Goal: Information Seeking & Learning: Learn about a topic

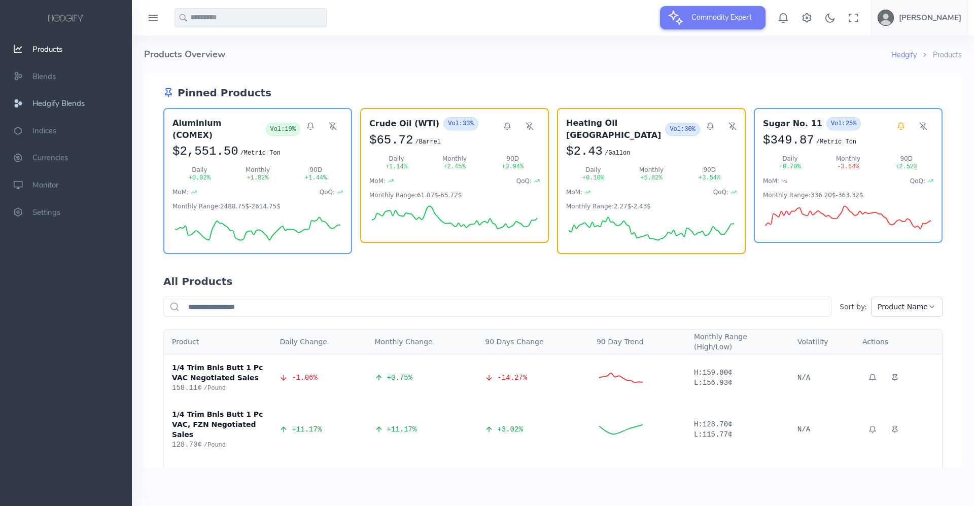
click at [74, 101] on span "Hedgify Blends" at bounding box center [58, 103] width 52 height 10
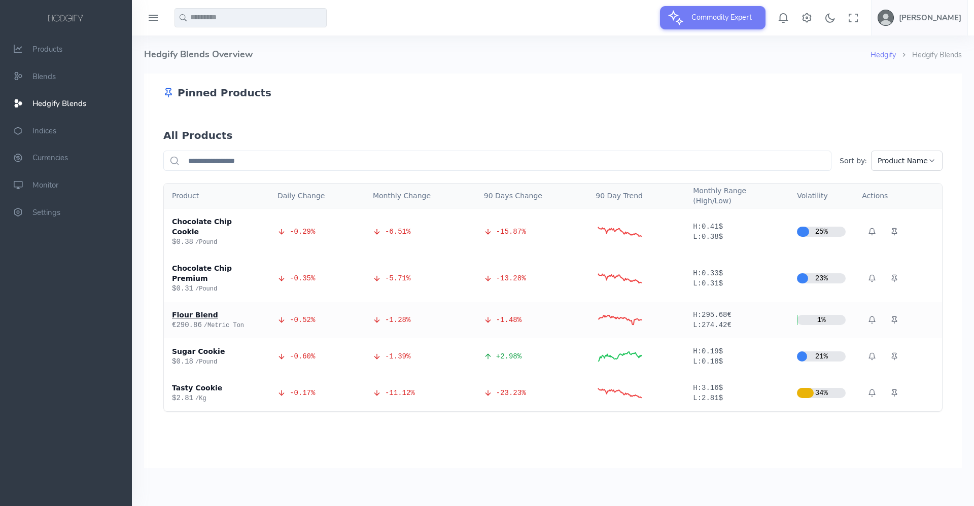
click at [194, 310] on div "Flour Blend" at bounding box center [216, 315] width 89 height 10
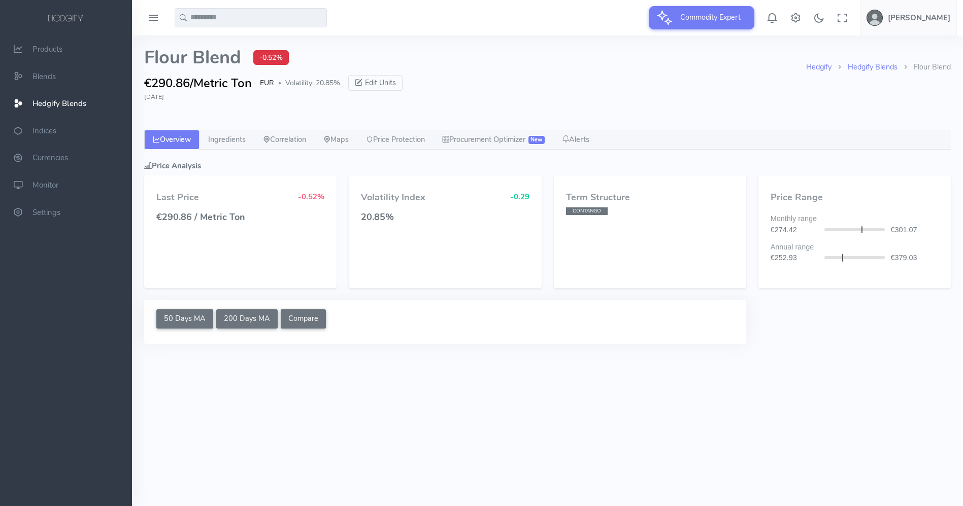
select select "****"
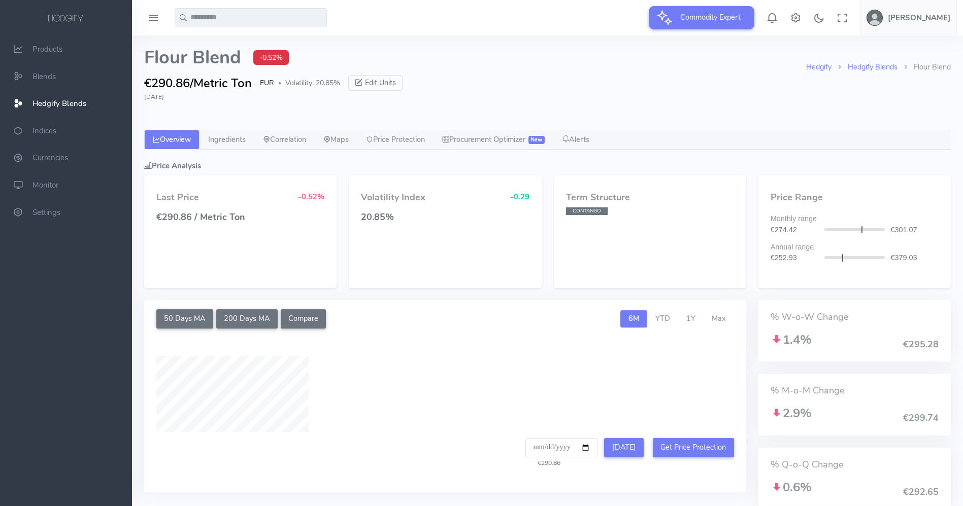
type input "**********"
click at [239, 146] on link "Ingredients" at bounding box center [226, 140] width 55 height 20
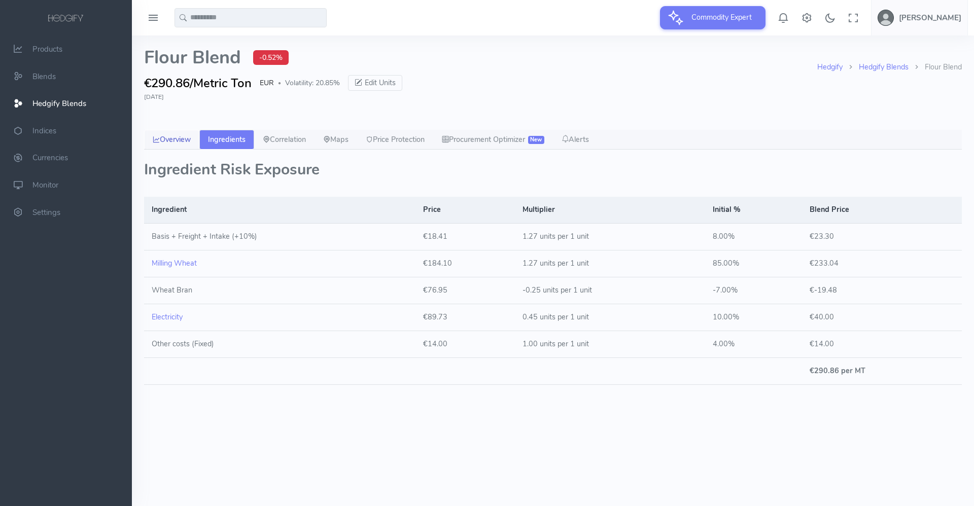
click at [174, 141] on link "Overview" at bounding box center [171, 140] width 55 height 20
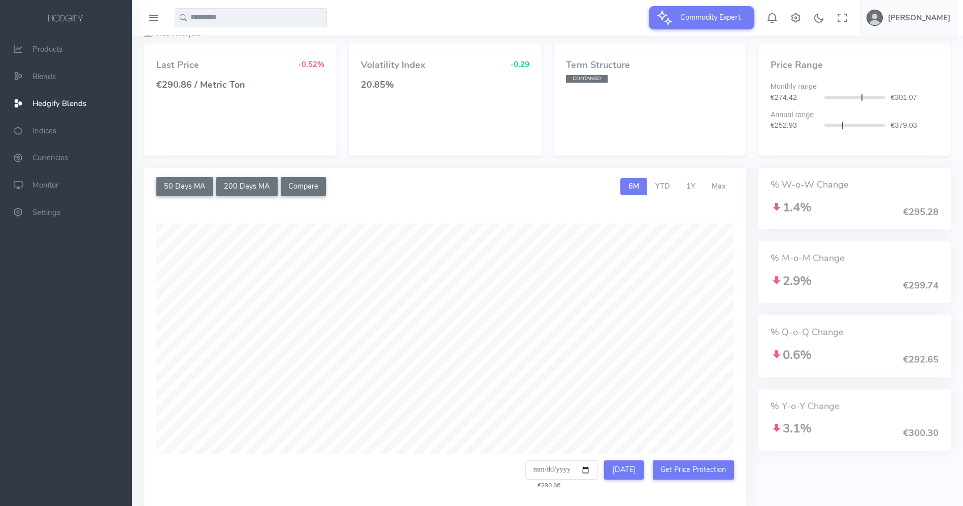
scroll to position [141, 0]
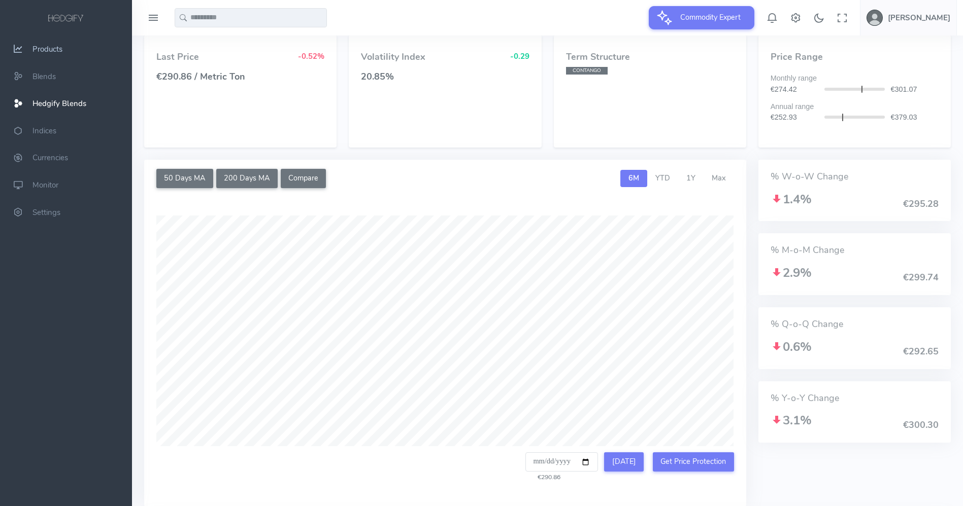
click at [43, 46] on span "Products" at bounding box center [47, 49] width 30 height 10
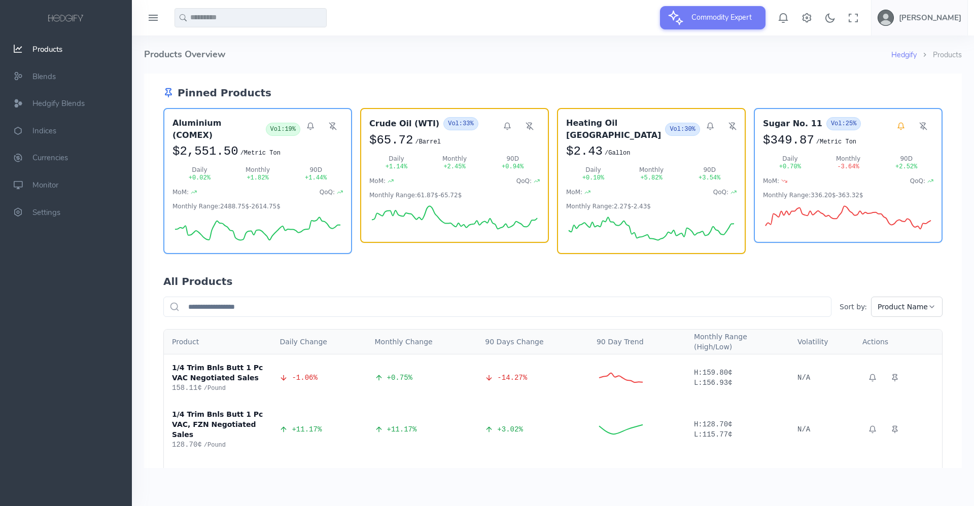
drag, startPoint x: 957, startPoint y: 93, endPoint x: 1107, endPoint y: 139, distance: 156.4
click at [397, 121] on h3 "Crude Oil (WTI)" at bounding box center [404, 123] width 70 height 12
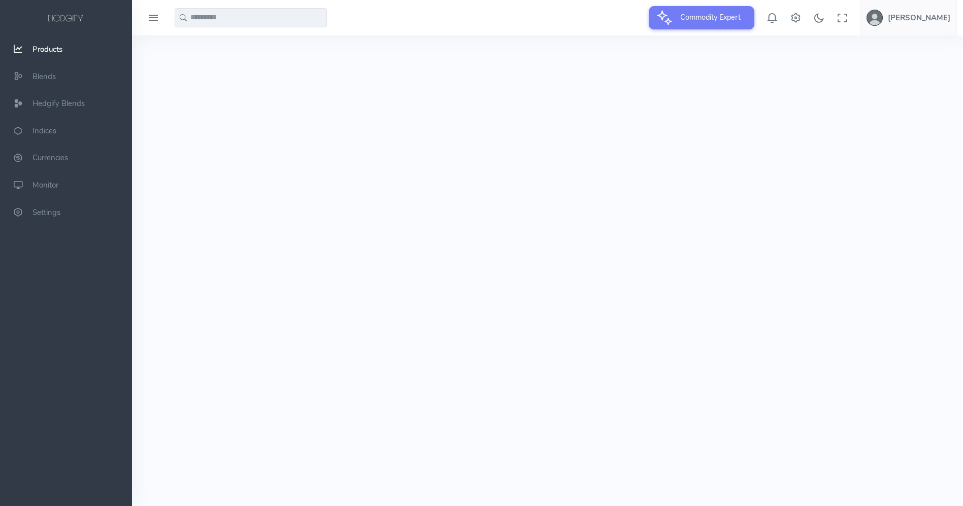
select select "****"
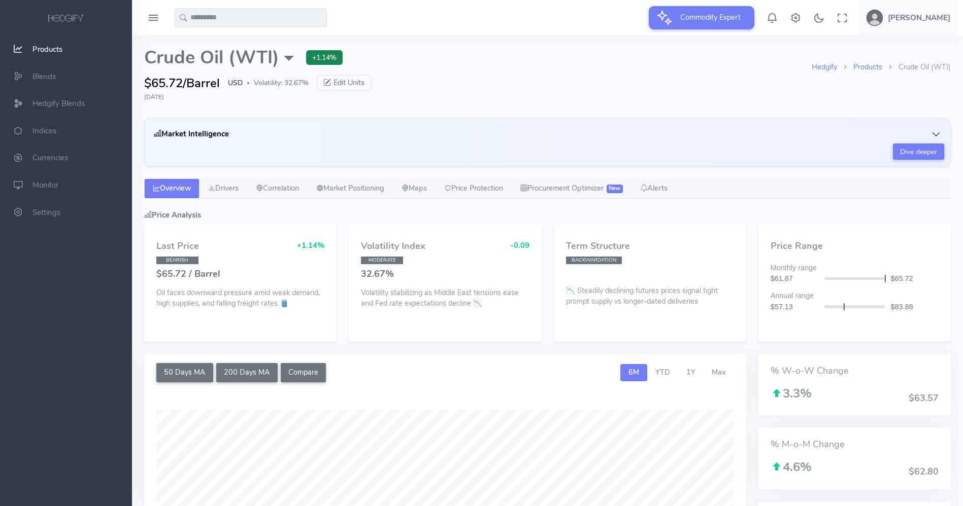
click at [933, 135] on icon "button" at bounding box center [936, 134] width 10 height 10
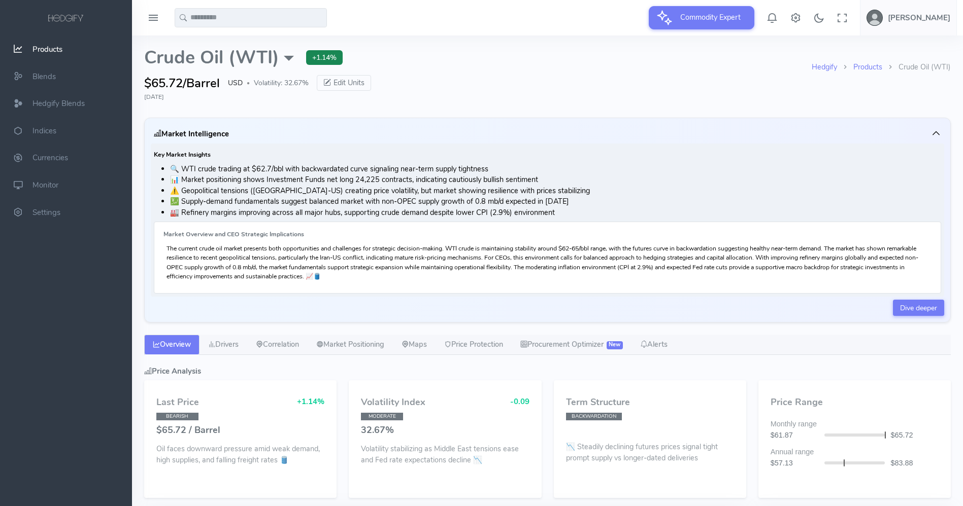
click at [937, 134] on icon "button" at bounding box center [936, 133] width 10 height 10
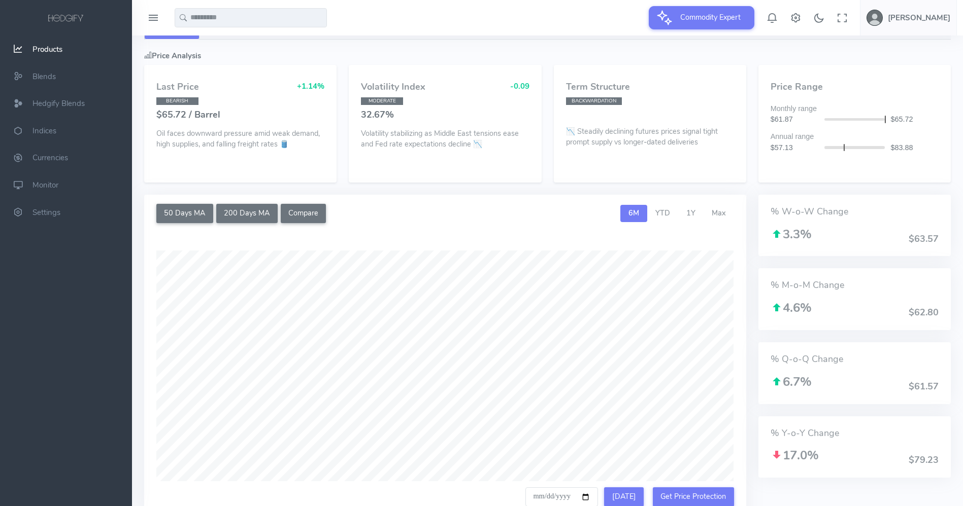
scroll to position [183, 0]
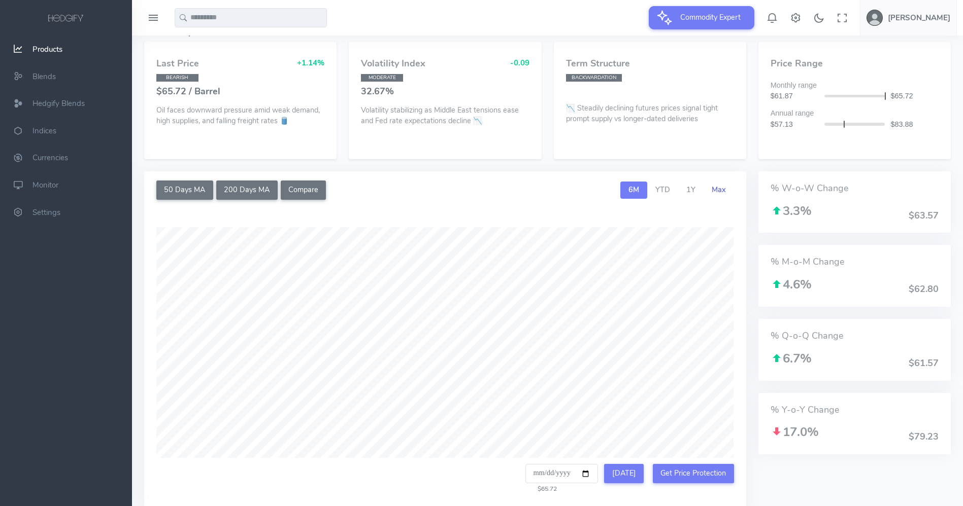
click at [725, 193] on span "Max" at bounding box center [719, 190] width 14 height 10
click at [639, 480] on button "Today" at bounding box center [624, 473] width 40 height 19
type input "**********"
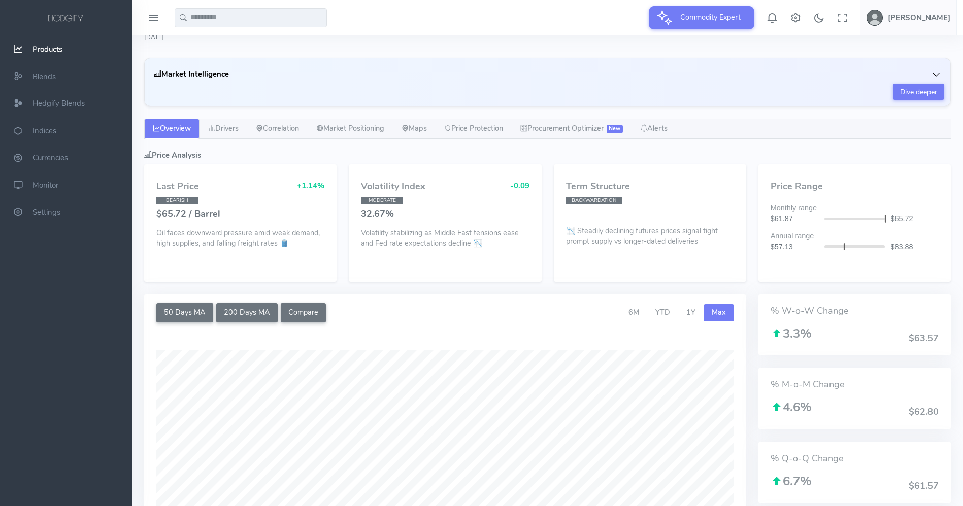
scroll to position [58, 0]
click at [241, 134] on link "Drivers" at bounding box center [223, 130] width 48 height 20
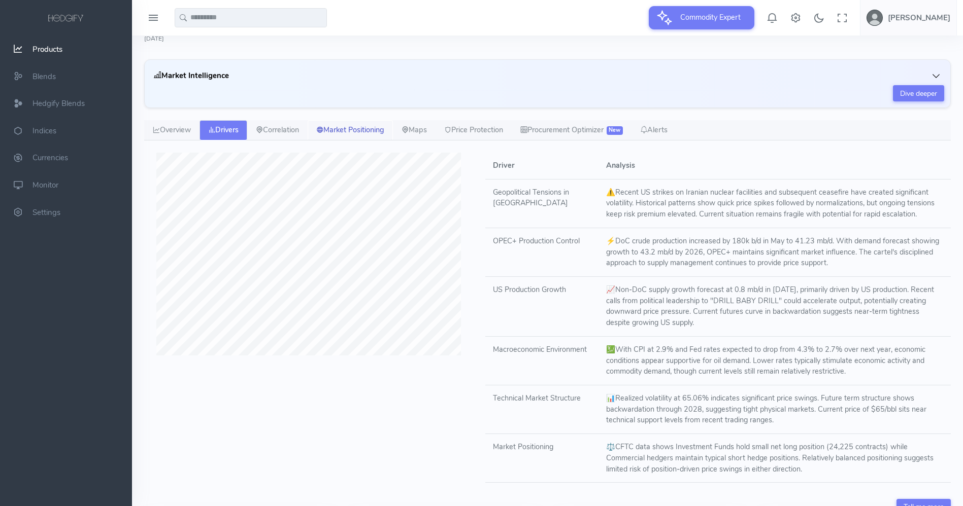
click at [369, 136] on link "Market Positioning" at bounding box center [350, 130] width 85 height 20
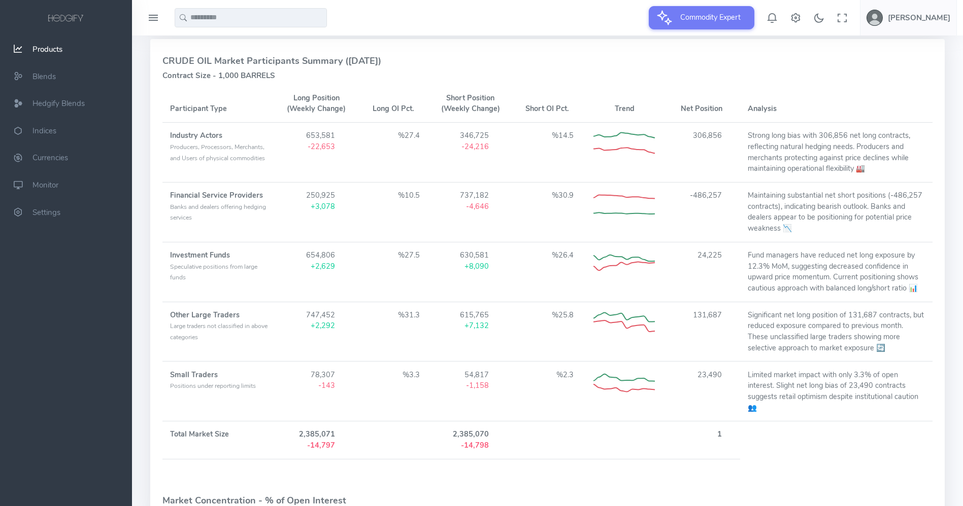
scroll to position [372, 0]
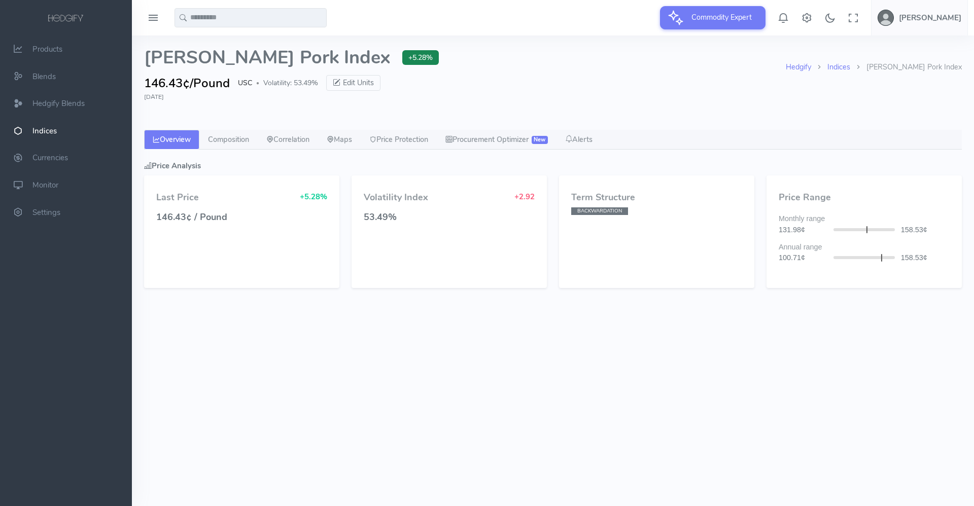
select select "****"
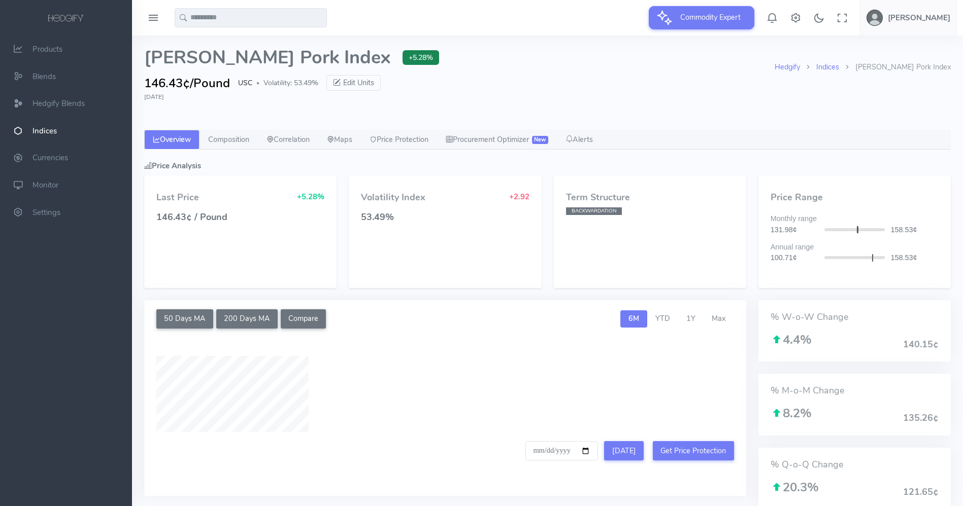
type input "**********"
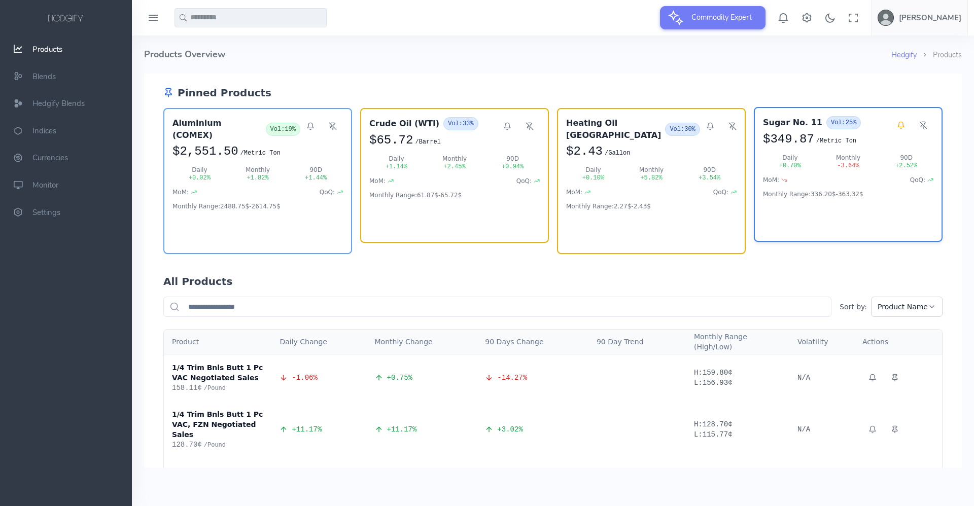
click at [780, 133] on div "$349.87 / Metric Ton" at bounding box center [827, 139] width 128 height 16
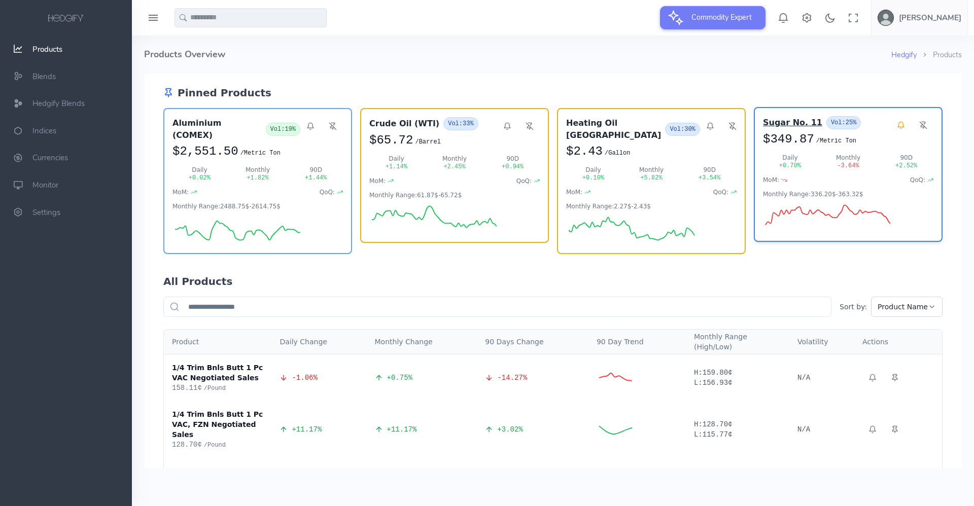
click at [780, 126] on h3 "Sugar No. 11" at bounding box center [792, 123] width 59 height 12
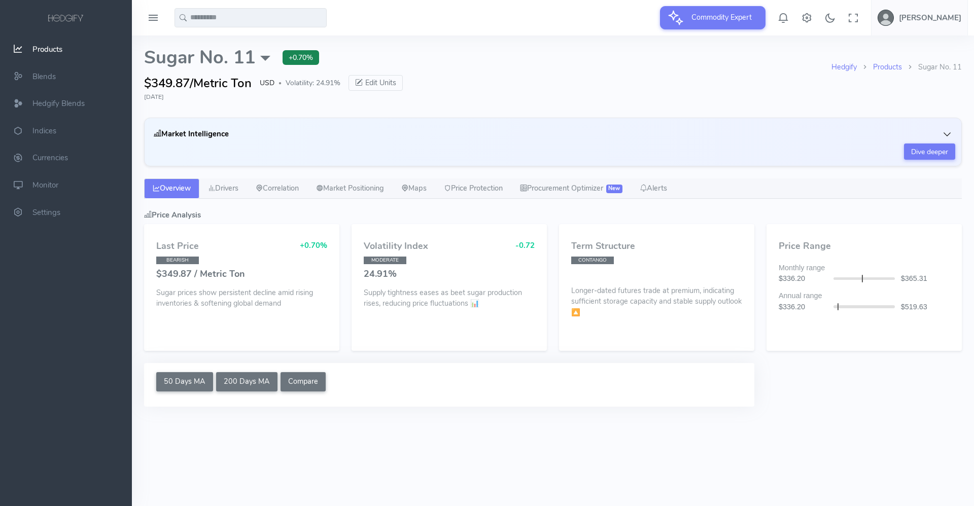
select select "****"
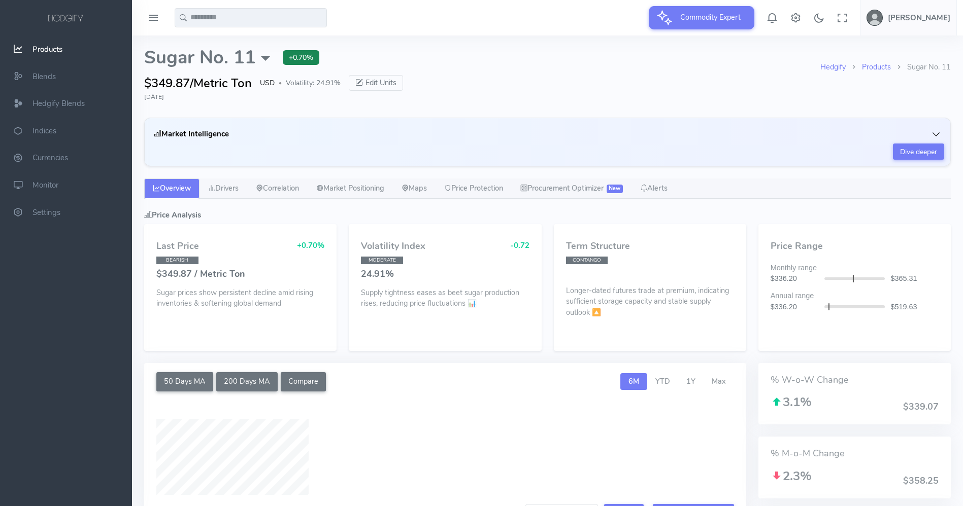
type input "**********"
click at [932, 129] on icon "button" at bounding box center [936, 134] width 10 height 10
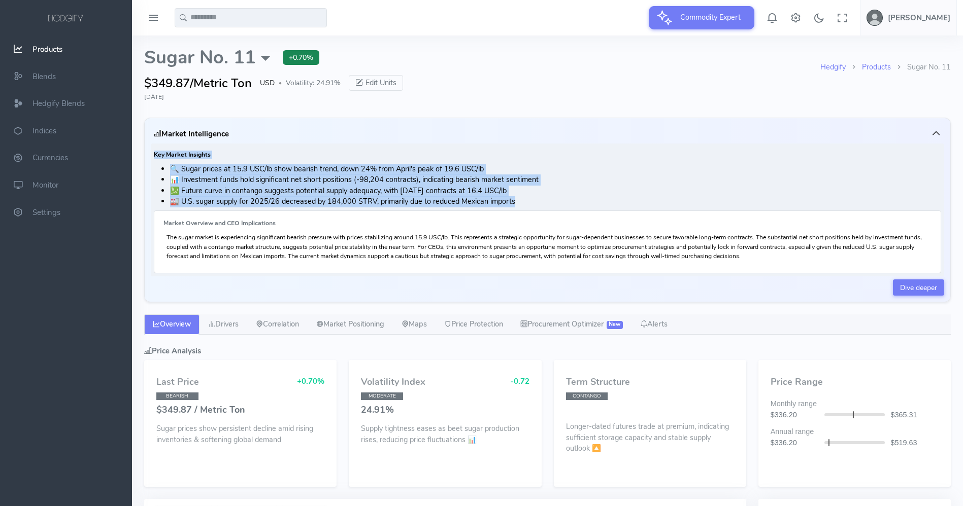
drag, startPoint x: 154, startPoint y: 152, endPoint x: 523, endPoint y: 201, distance: 372.7
click at [523, 201] on div "Key Market Insights 🔍 Sugar prices at 15.9 USC/lb show bearish trend, down 24% …" at bounding box center [547, 210] width 793 height 133
copy div "Key Market Insights 🔍 Sugar prices at 15.9 USC/lb show bearish trend, down 24% …"
click at [361, 323] on link "Market Positioning" at bounding box center [350, 325] width 85 height 20
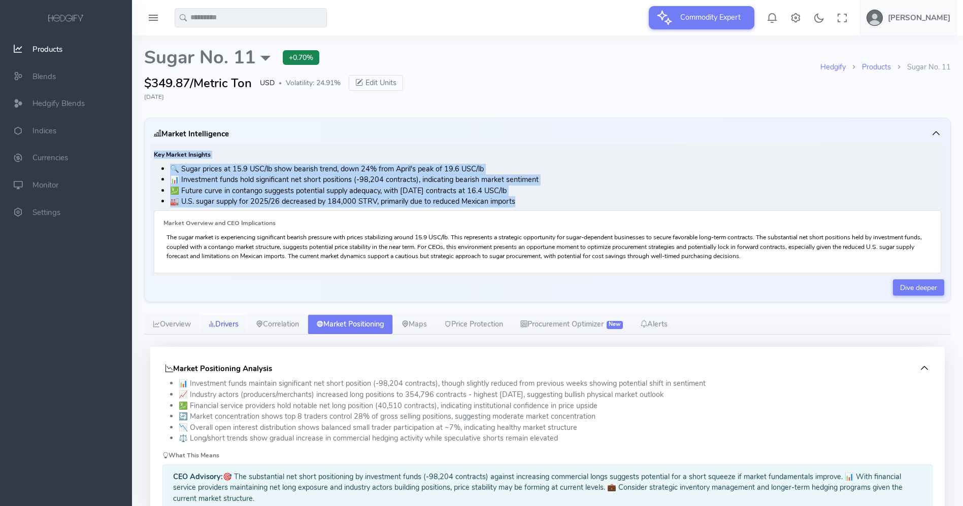
click at [221, 328] on link "Drivers" at bounding box center [223, 325] width 48 height 20
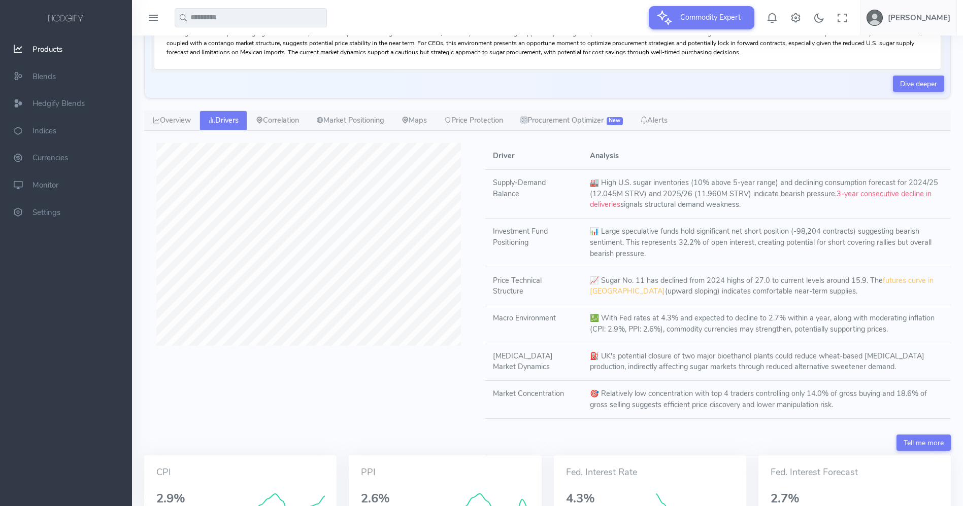
scroll to position [206, 0]
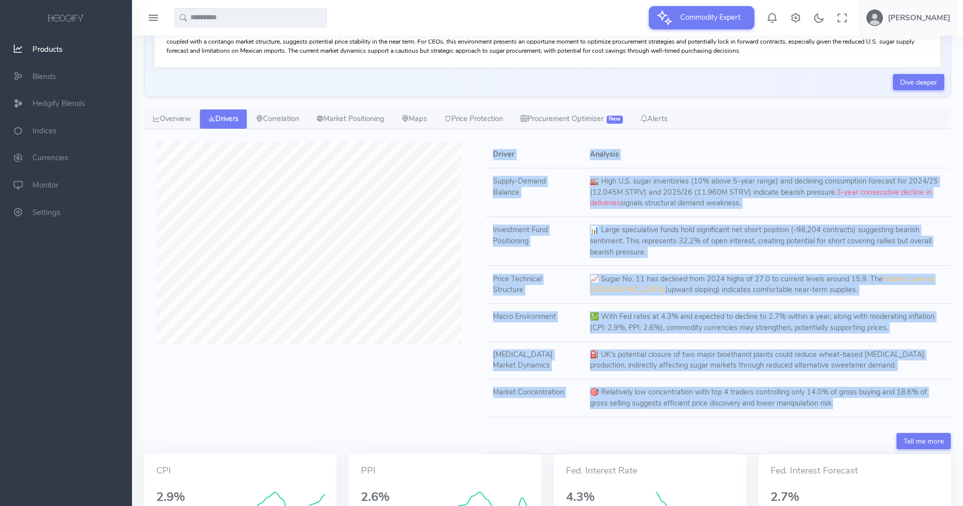
drag, startPoint x: 493, startPoint y: 151, endPoint x: 805, endPoint y: 396, distance: 396.5
click at [805, 396] on table "Driver Analysis Supply-Demand Balance 🏭 High U.S. sugar inventories (10% above …" at bounding box center [717, 280] width 465 height 276
copy table "Driver Analysis Supply-Demand Balance 🏭 High U.S. sugar inventories (10% above …"
click at [174, 120] on link "Overview" at bounding box center [171, 119] width 55 height 20
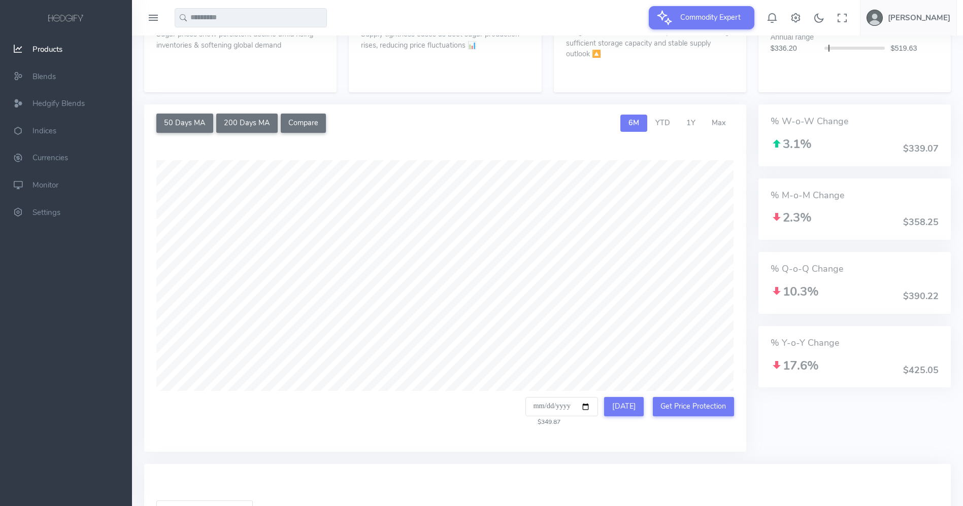
scroll to position [409, 0]
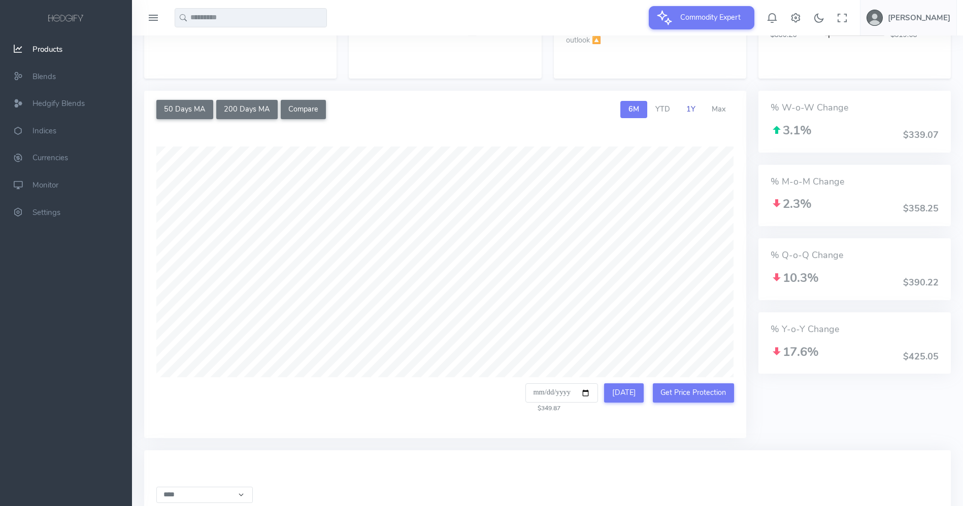
click at [687, 112] on span "1Y" at bounding box center [690, 109] width 9 height 10
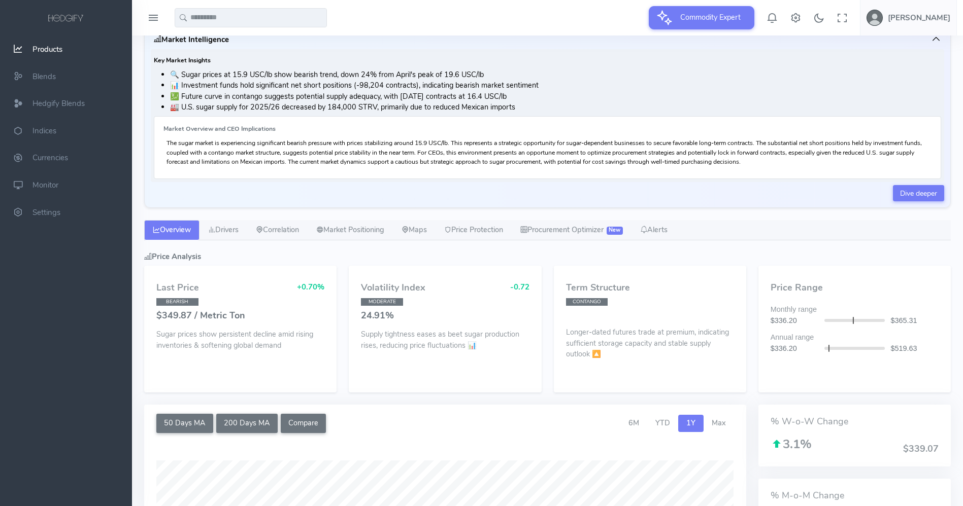
scroll to position [88, 0]
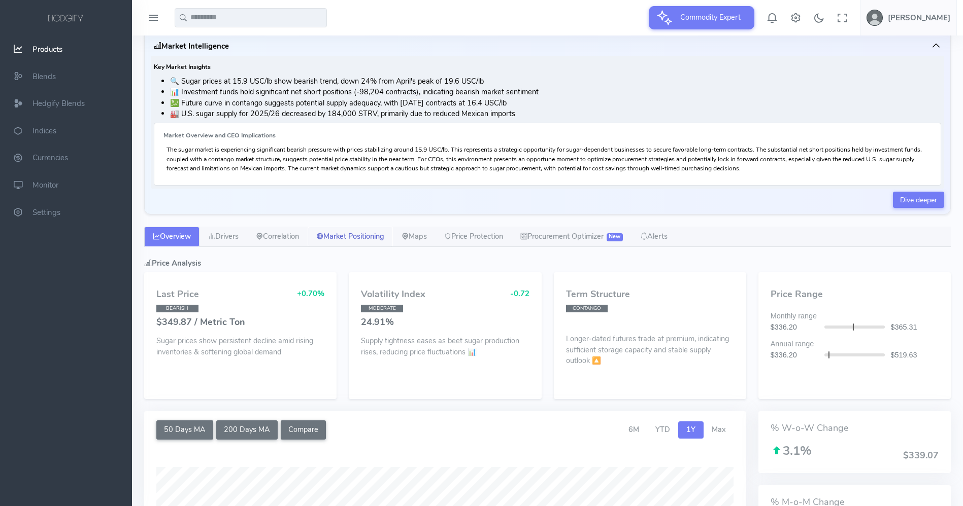
click at [346, 236] on link "Market Positioning" at bounding box center [350, 237] width 85 height 20
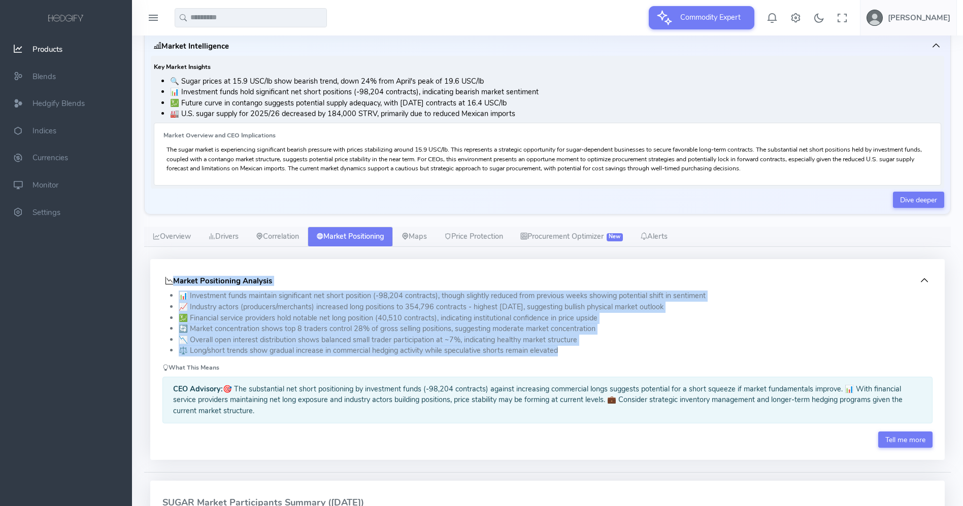
drag, startPoint x: 160, startPoint y: 275, endPoint x: 567, endPoint y: 354, distance: 414.0
click at [567, 354] on div "Market Positioning Analysis 📊 Investment funds maintain significant net short p…" at bounding box center [547, 359] width 794 height 201
copy div "Market Positioning Analysis 📊 Investment funds maintain significant net short p…"
click at [269, 21] on input "text" at bounding box center [251, 17] width 152 height 19
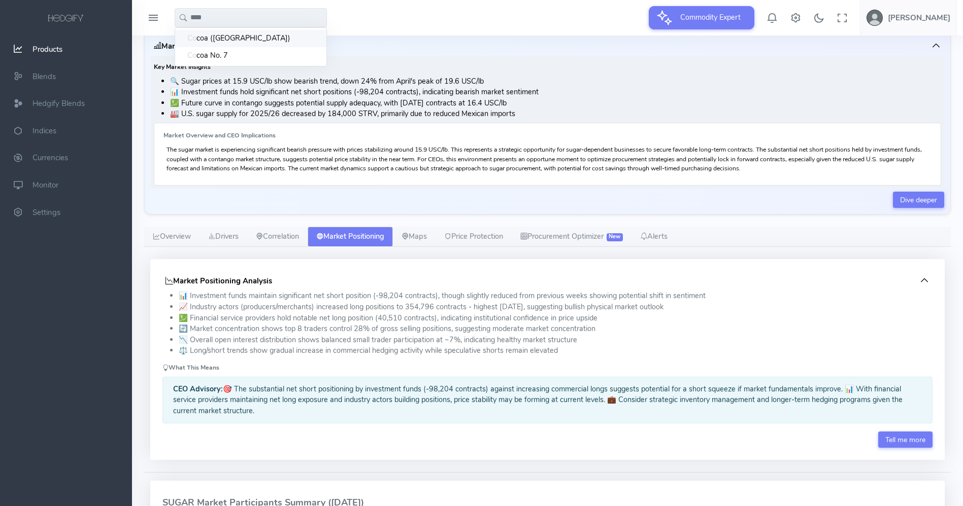
click at [225, 41] on link "Co coa (US)" at bounding box center [250, 38] width 127 height 11
type input "**********"
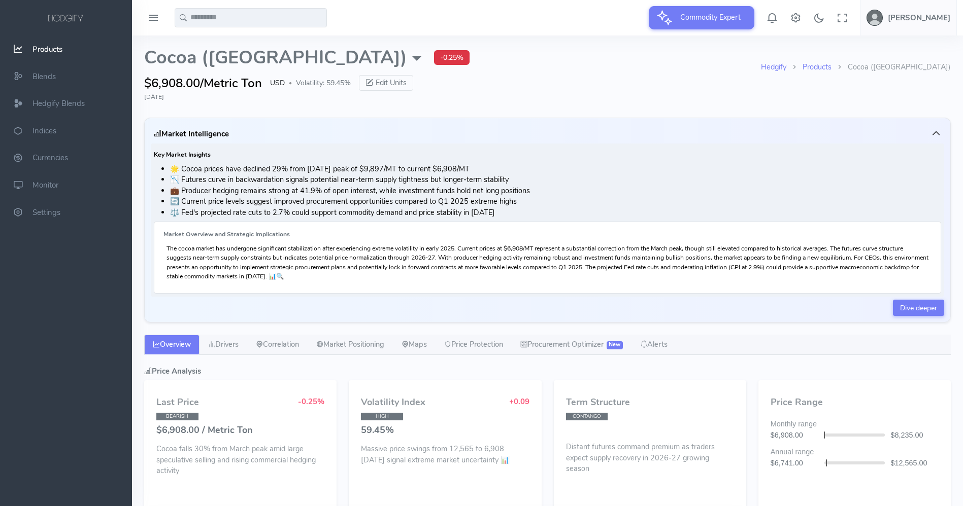
select select "****"
type input "**********"
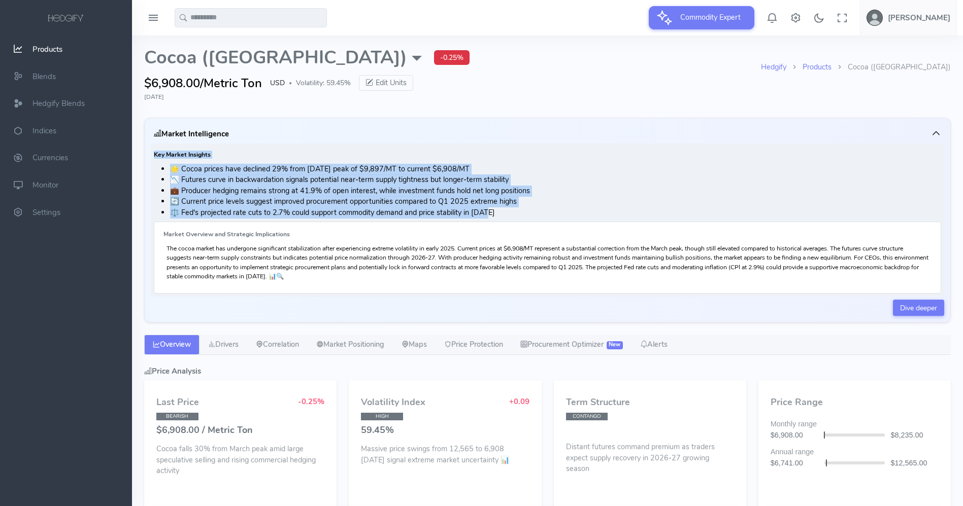
drag, startPoint x: 154, startPoint y: 152, endPoint x: 492, endPoint y: 211, distance: 343.1
click at [492, 211] on div "Key Market Insights 🌟 Cocoa prices have declined 29% from [DATE] peak of $9,897…" at bounding box center [547, 220] width 793 height 153
copy div "Key Market Insights 🌟 Cocoa prices have declined 29% from [DATE] peak of $9,897…"
click at [223, 344] on link "Drivers" at bounding box center [223, 345] width 48 height 20
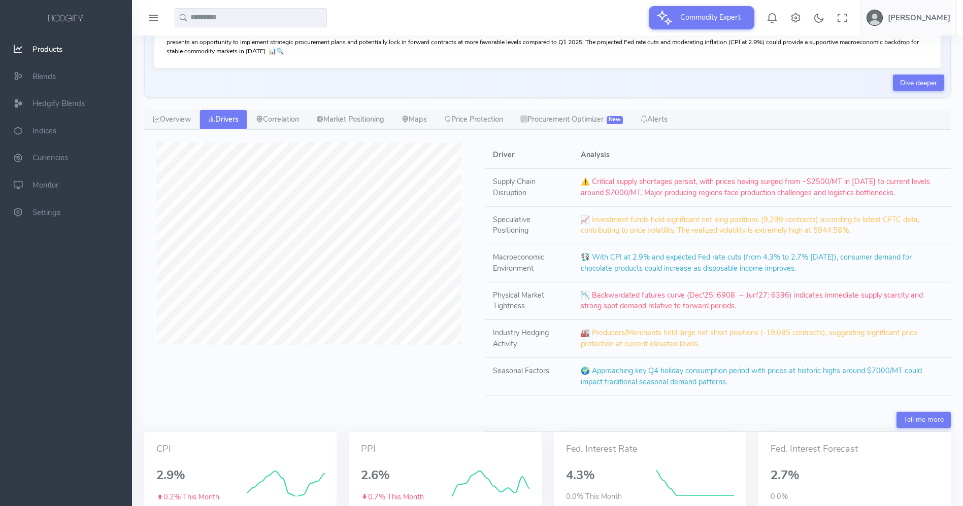
scroll to position [231, 0]
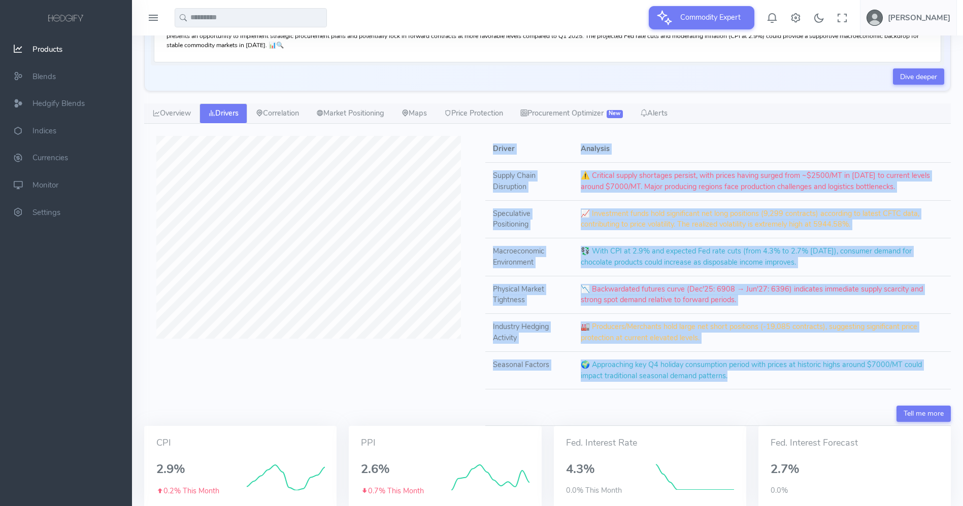
drag, startPoint x: 490, startPoint y: 141, endPoint x: 735, endPoint y: 382, distance: 343.4
click at [735, 382] on table "Driver Analysis Supply Chain Disruption ⚠️ Critical supply shortages persist, w…" at bounding box center [717, 263] width 465 height 254
copy table "Driver Analysis Supply Chain Disruption ⚠️ Critical supply shortages persist, w…"
click at [367, 115] on link "Market Positioning" at bounding box center [350, 114] width 85 height 20
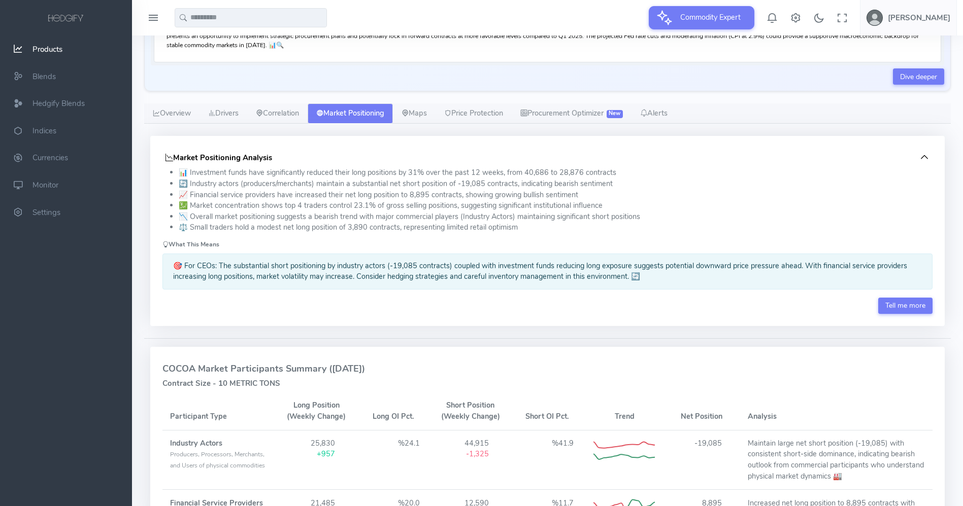
drag, startPoint x: 162, startPoint y: 152, endPoint x: 158, endPoint y: 148, distance: 6.1
click at [158, 148] on div "Market Positioning Analysis 📊 Investment funds have significantly reduced their…" at bounding box center [547, 231] width 794 height 190
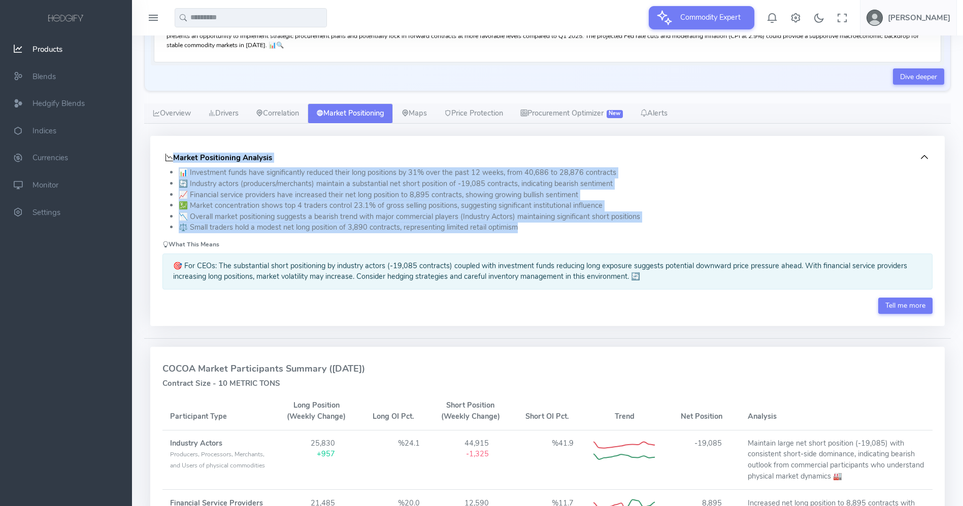
drag, startPoint x: 161, startPoint y: 154, endPoint x: 538, endPoint y: 228, distance: 384.4
click at [538, 228] on div "Market Positioning Analysis 📊 Investment funds have significantly reduced their…" at bounding box center [547, 231] width 794 height 190
copy div "Market Positioning Analysis 📊 Investment funds have significantly reduced their…"
click at [180, 109] on link "Overview" at bounding box center [171, 114] width 55 height 20
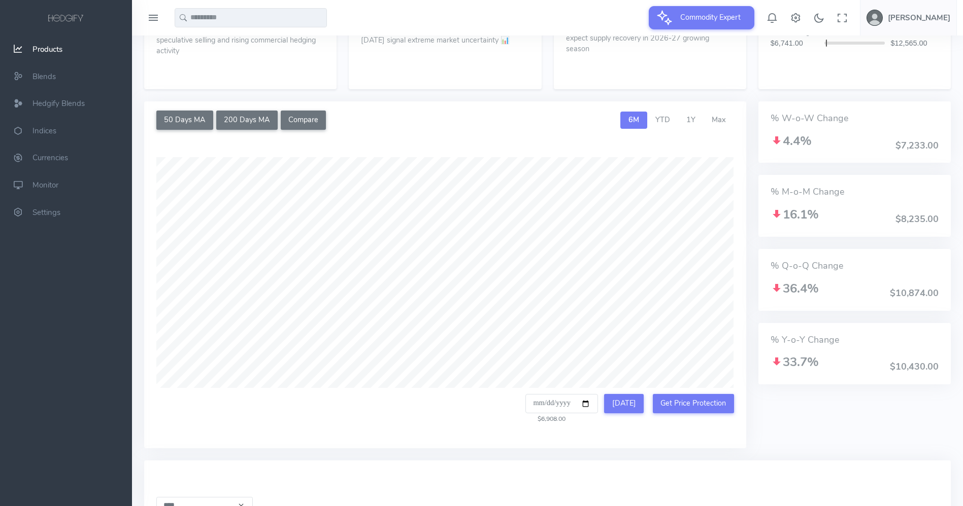
scroll to position [451, 0]
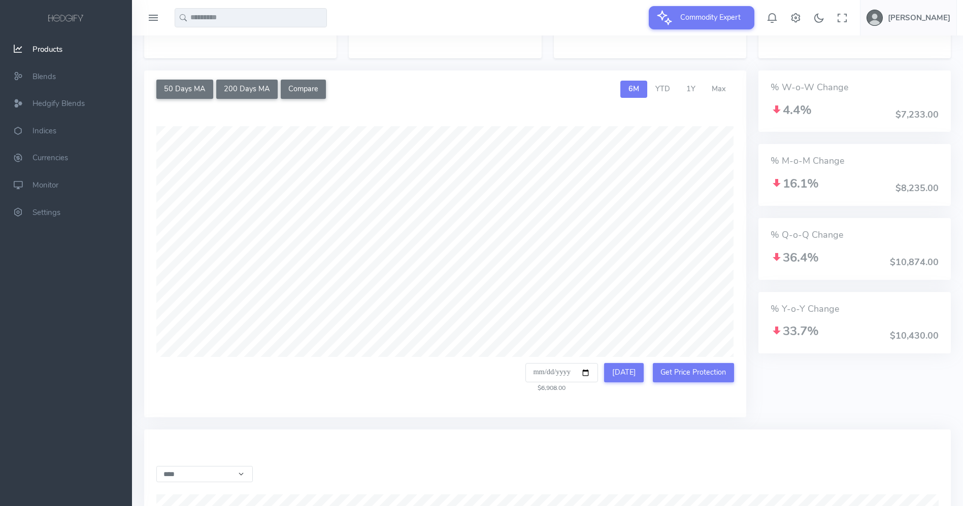
click at [211, 385] on div "**********" at bounding box center [445, 376] width 581 height 33
click at [691, 92] on span "1Y" at bounding box center [690, 89] width 9 height 10
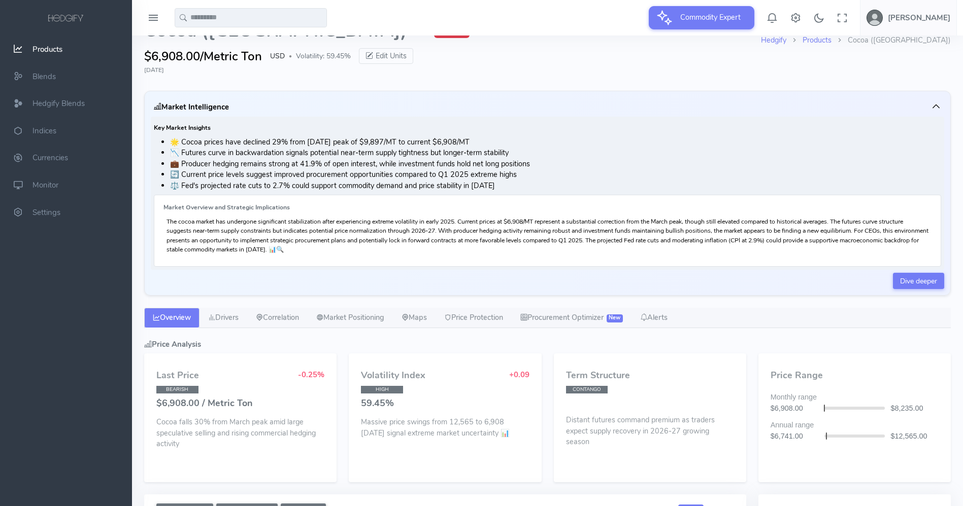
scroll to position [12, 0]
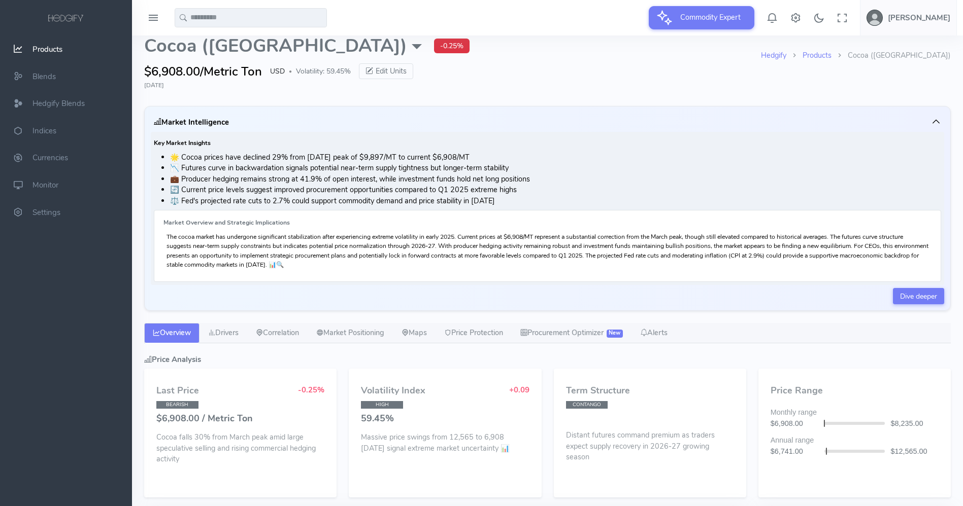
click at [243, 16] on input "text" at bounding box center [251, 17] width 152 height 19
click at [213, 38] on span "lm Oil" at bounding box center [205, 38] width 18 height 11
type input "********"
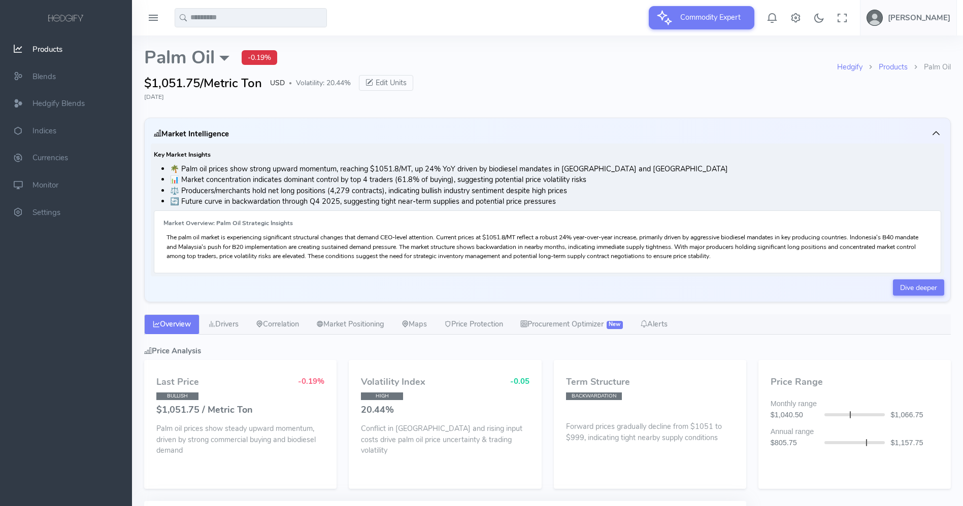
select select "****"
type input "**********"
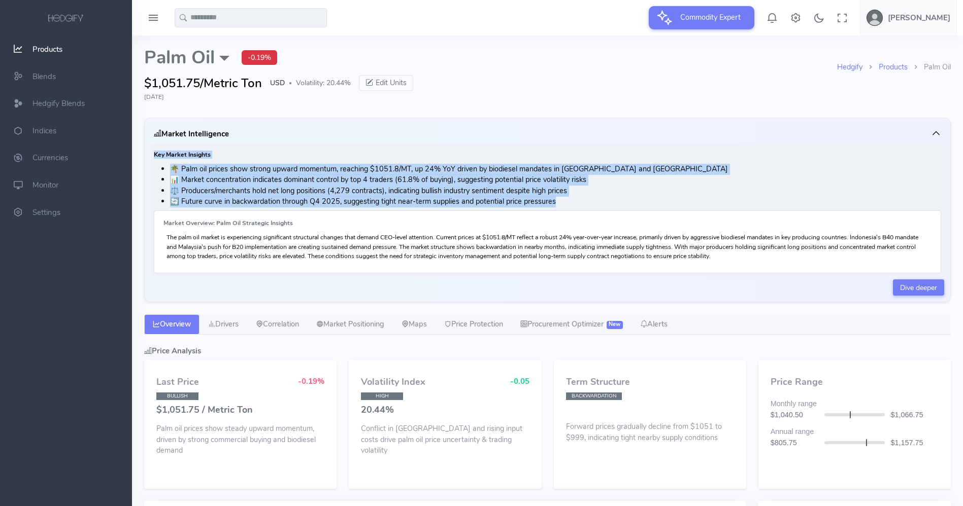
drag, startPoint x: 153, startPoint y: 154, endPoint x: 559, endPoint y: 200, distance: 409.1
click at [559, 200] on div "Key Market Insights 🌴 Palm oil prices show strong upward momentum, reaching $10…" at bounding box center [547, 210] width 793 height 133
copy div "Key Market Insights 🌴 Palm oil prices show strong upward momentum, reaching $10…"
click at [226, 326] on link "Drivers" at bounding box center [223, 325] width 48 height 20
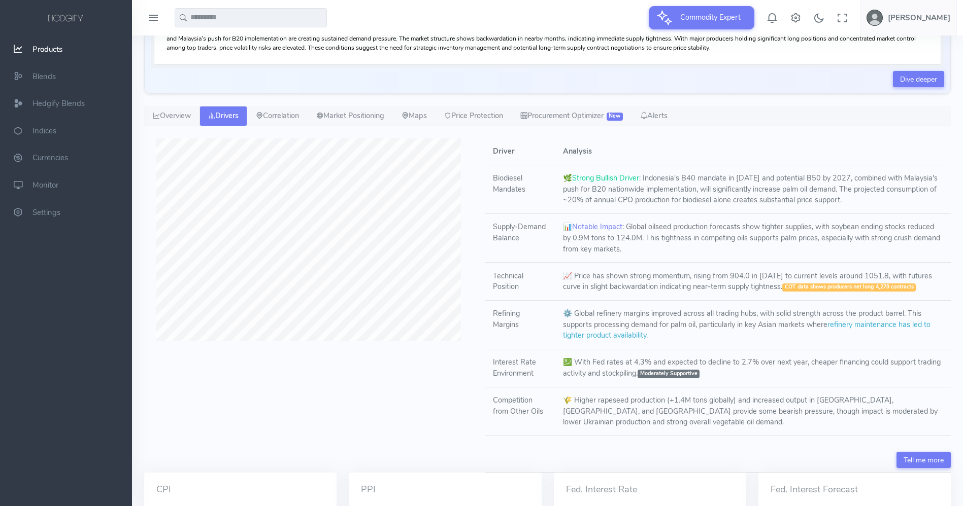
scroll to position [213, 0]
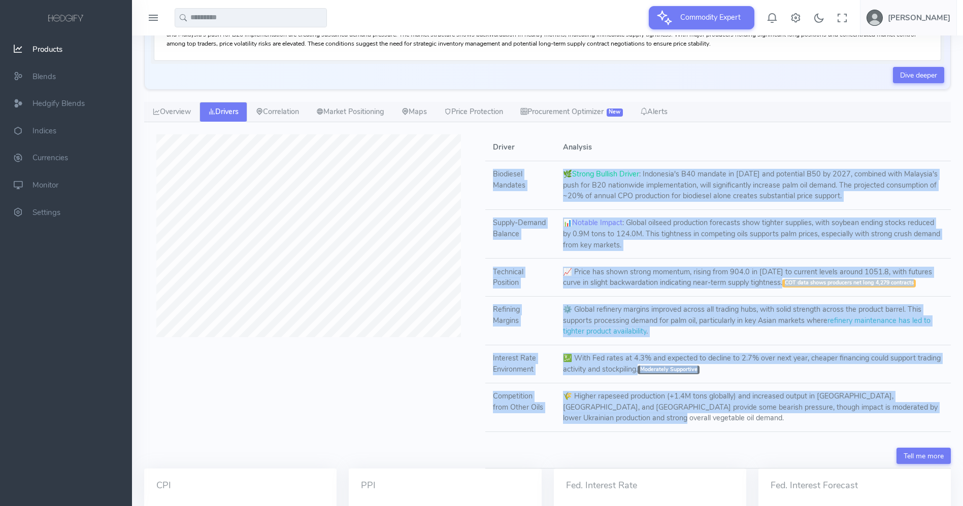
drag, startPoint x: 491, startPoint y: 172, endPoint x: 598, endPoint y: 419, distance: 269.1
click at [598, 419] on tbody "Biodiesel Mandates 🌿 Strong Bullish Driver : Indonesia's B40 mandate in [DATE] …" at bounding box center [717, 296] width 465 height 271
copy tbody "Loremipsu Dolorsit 🌿 Ametco Adipisc Elitse : Doeiusmod't I43 utlabor et 0505 do…"
click at [376, 115] on link "Market Positioning" at bounding box center [350, 112] width 85 height 20
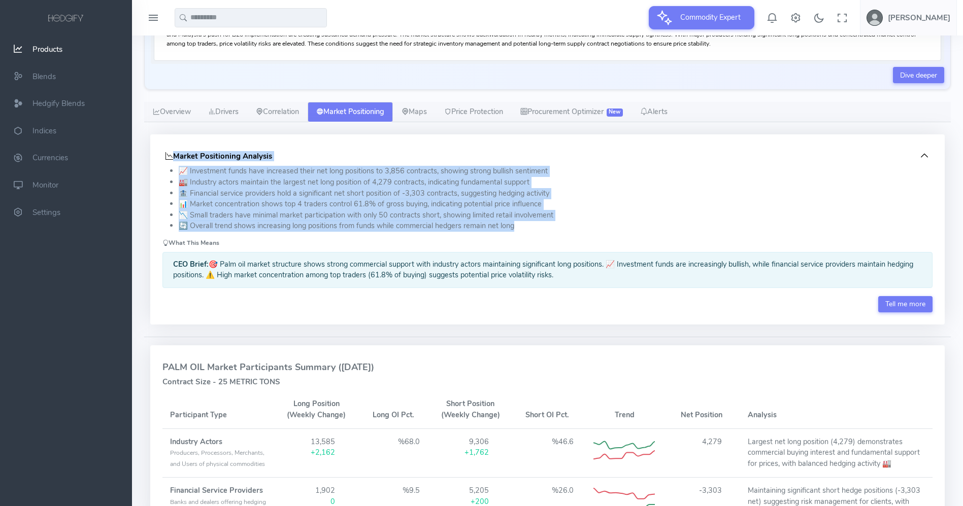
drag, startPoint x: 162, startPoint y: 149, endPoint x: 525, endPoint y: 226, distance: 371.1
click at [525, 226] on div "Market Positioning Analysis 📈 Investment funds have increased their net long po…" at bounding box center [547, 229] width 794 height 190
copy div "Market Positioning Analysis 📈 Investment funds have increased their net long po…"
click at [171, 111] on link "Overview" at bounding box center [171, 112] width 55 height 20
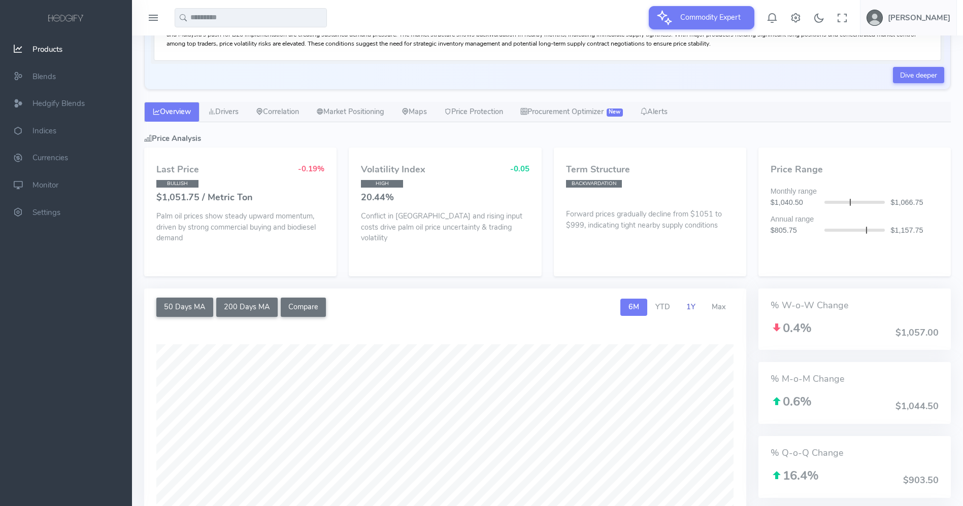
click at [693, 311] on span "1Y" at bounding box center [690, 307] width 9 height 10
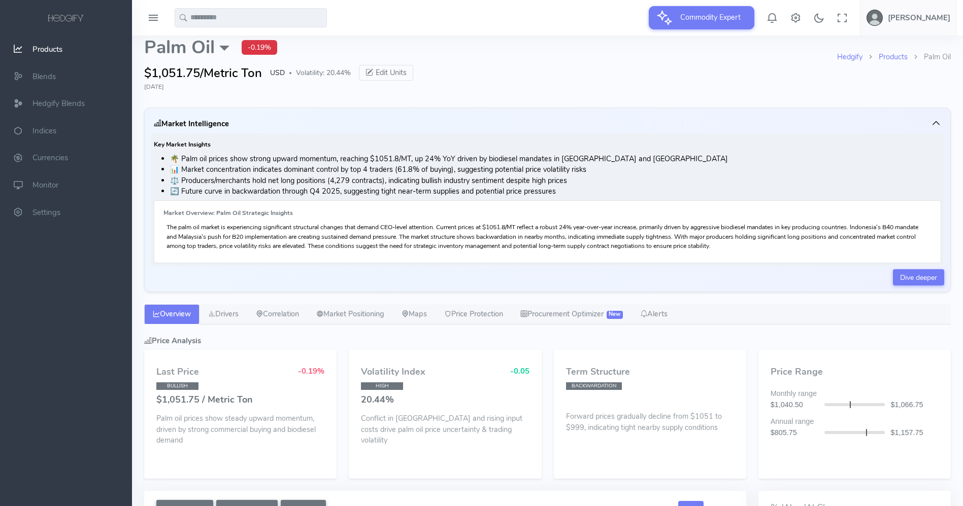
scroll to position [0, 0]
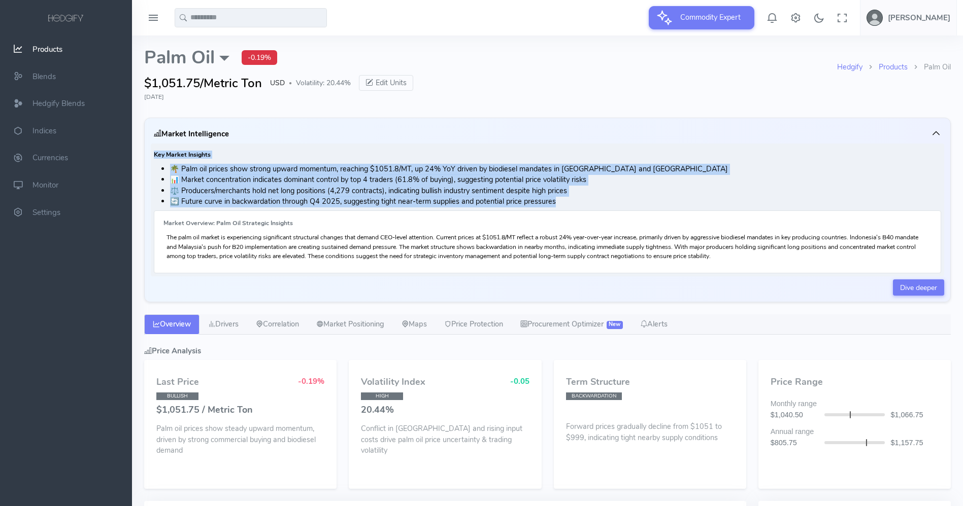
drag, startPoint x: 153, startPoint y: 155, endPoint x: 567, endPoint y: 206, distance: 416.8
click at [567, 206] on div "Key Market Insights 🌴 Palm oil prices show strong upward momentum, reaching $10…" at bounding box center [547, 210] width 793 height 133
copy div "Key Market Insights 🌴 Palm oil prices show strong upward momentum, reaching $10…"
click at [238, 321] on link "Drivers" at bounding box center [223, 325] width 48 height 20
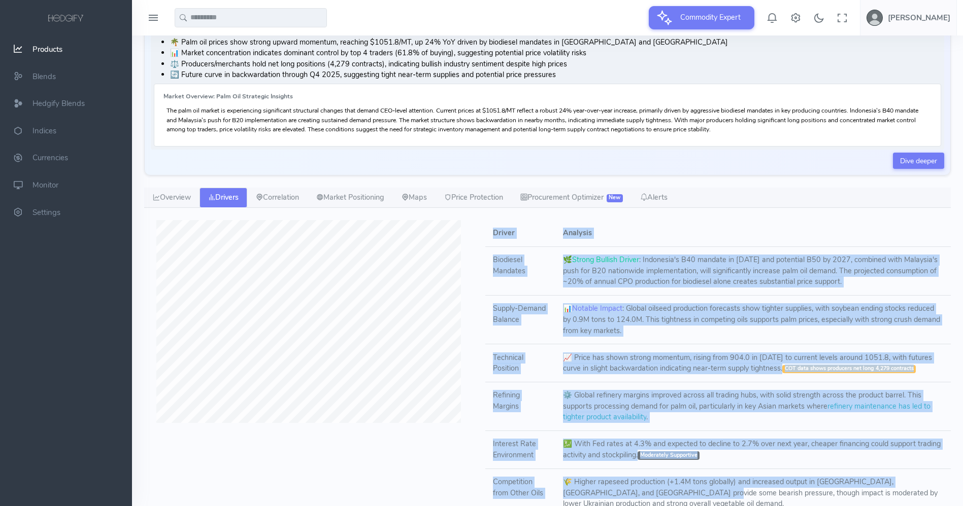
scroll to position [162, 0]
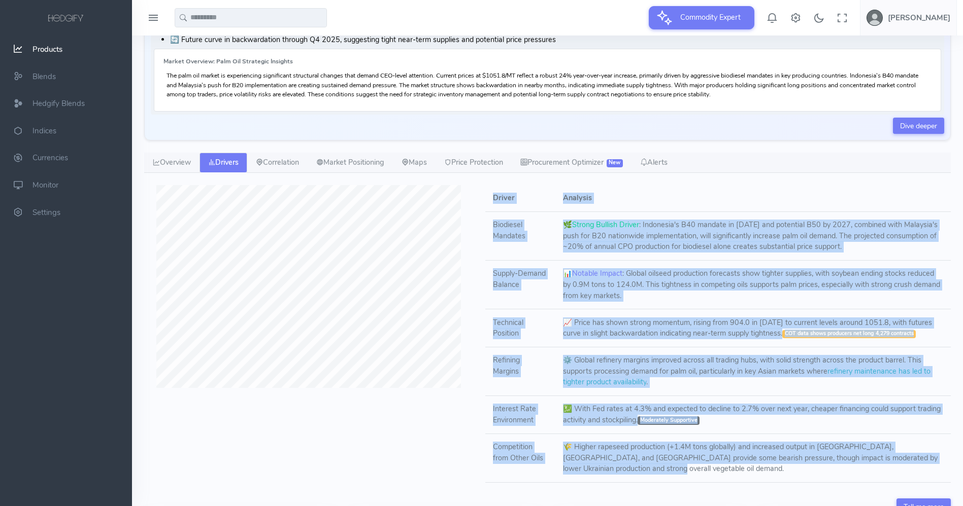
drag, startPoint x: 493, startPoint y: 356, endPoint x: 617, endPoint y: 469, distance: 167.8
click at [617, 469] on table "Driver Analysis Biodiesel Mandates 🌿 Strong Bullish Driver : Indonesia's B40 ma…" at bounding box center [717, 334] width 465 height 298
copy table "Loremi Dolorsit Ametconse Adipisci 🌿 Elitse Doeiusm Tempor : Incididun'u L16 et…"
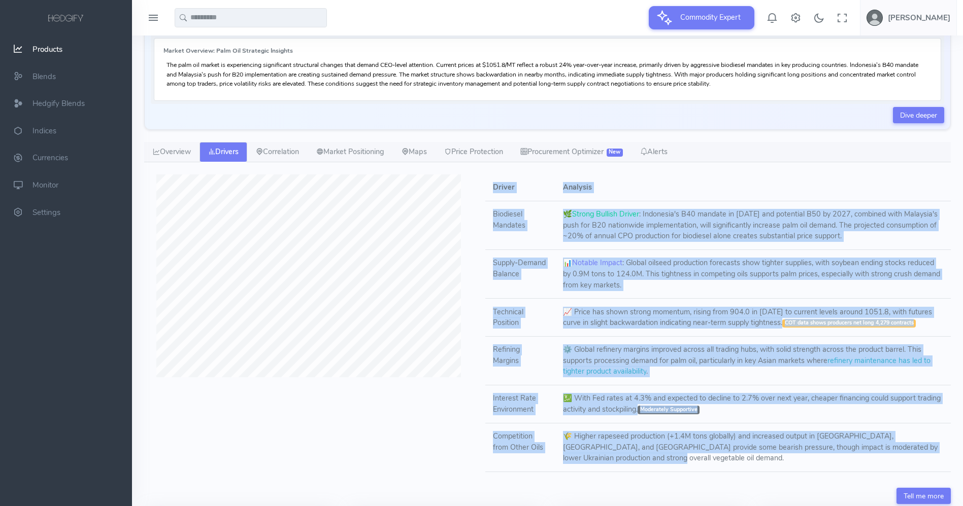
scroll to position [191, 0]
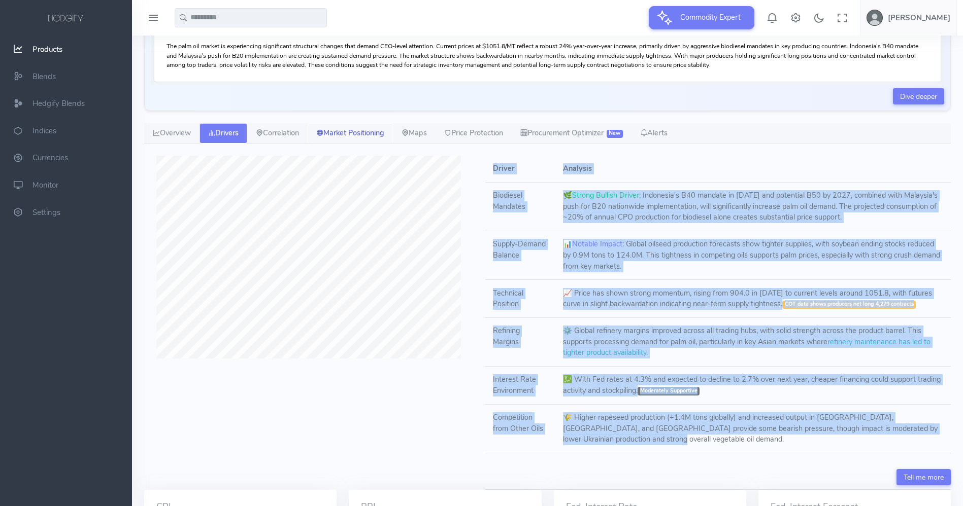
click at [372, 135] on link "Market Positioning" at bounding box center [350, 133] width 85 height 20
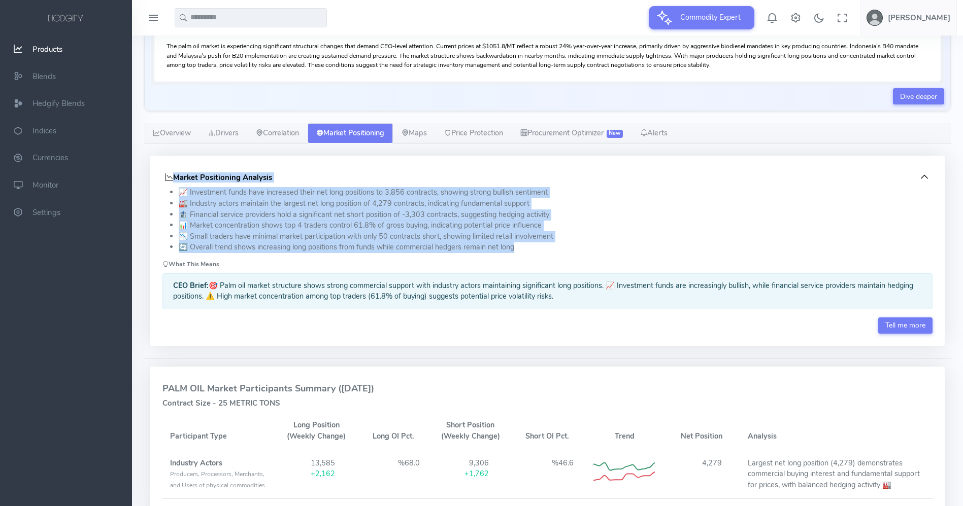
drag, startPoint x: 159, startPoint y: 173, endPoint x: 530, endPoint y: 244, distance: 377.1
click at [530, 244] on div "Market Positioning Analysis 📈 Investment funds have increased their net long po…" at bounding box center [547, 251] width 794 height 190
copy div "Market Positioning Analysis 📈 Investment funds have increased their net long po…"
click at [177, 125] on link "Overview" at bounding box center [171, 133] width 55 height 20
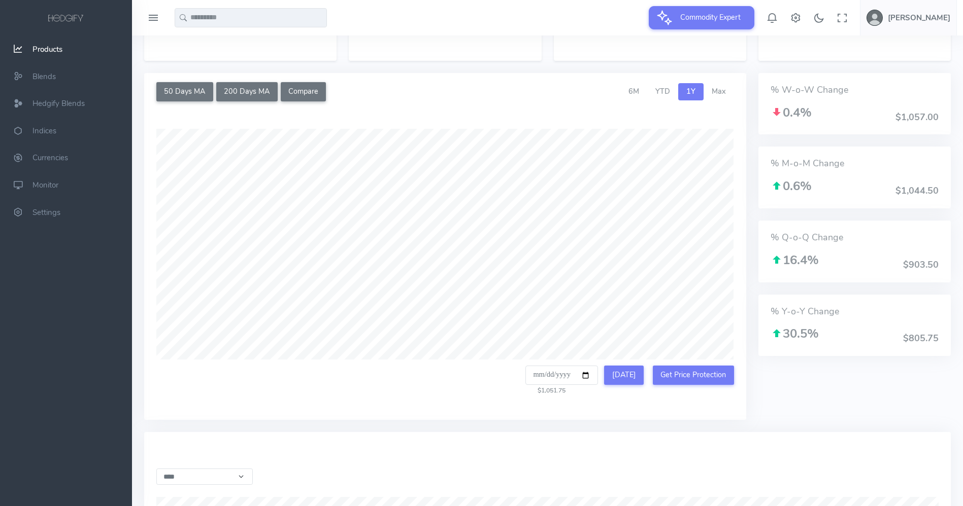
scroll to position [429, 0]
click at [197, 25] on input "text" at bounding box center [251, 17] width 152 height 19
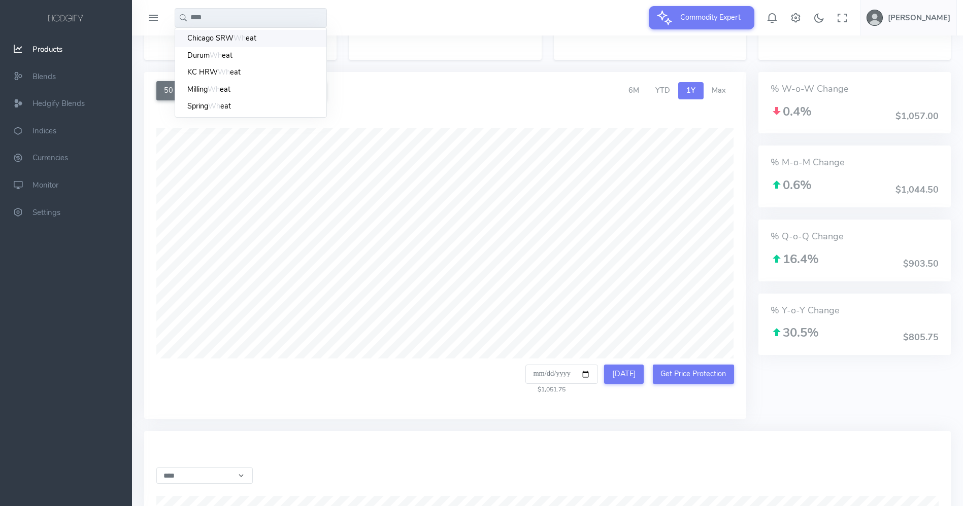
click at [211, 36] on span "Chicago SRW" at bounding box center [210, 38] width 46 height 11
type input "**********"
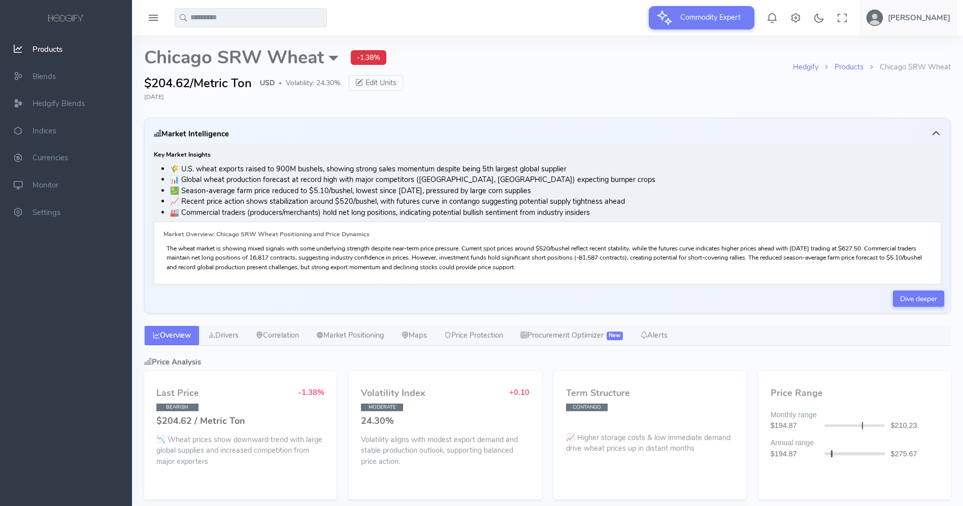
select select "****"
type input "**********"
click at [309, 156] on h6 "Key Market Insights" at bounding box center [547, 155] width 787 height 7
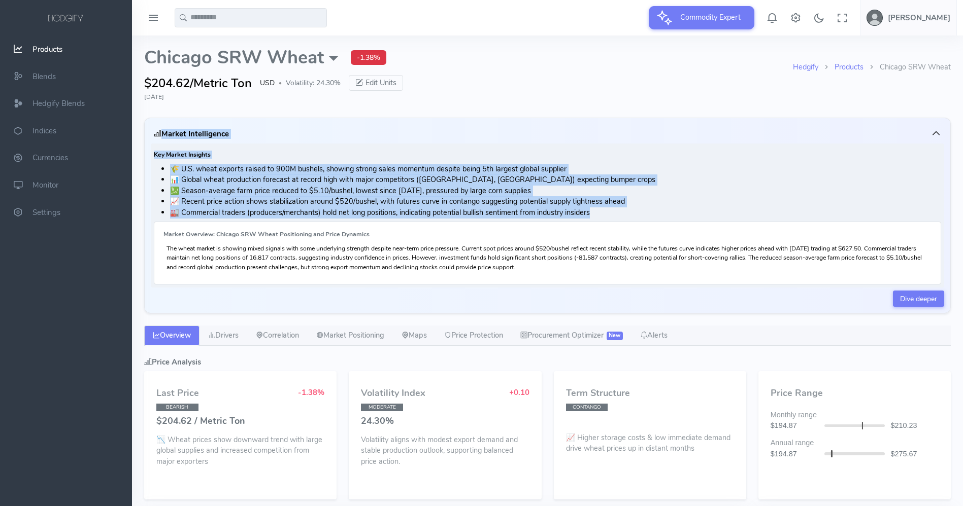
drag, startPoint x: 150, startPoint y: 129, endPoint x: 595, endPoint y: 214, distance: 453.1
click at [595, 214] on div "Market Intelligence Key Market Insights 🌾 U.S. wheat exports raised to 900M bus…" at bounding box center [547, 216] width 806 height 196
copy div "Market Intelligence Key Market Insights 🌾 U.S. wheat exports raised to 900M bus…"
click at [228, 332] on link "Drivers" at bounding box center [223, 336] width 48 height 20
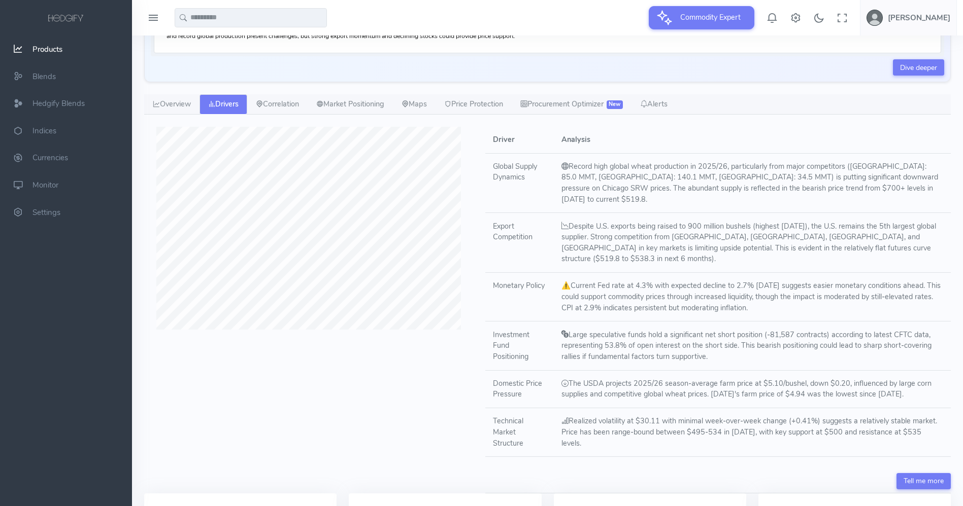
scroll to position [242, 0]
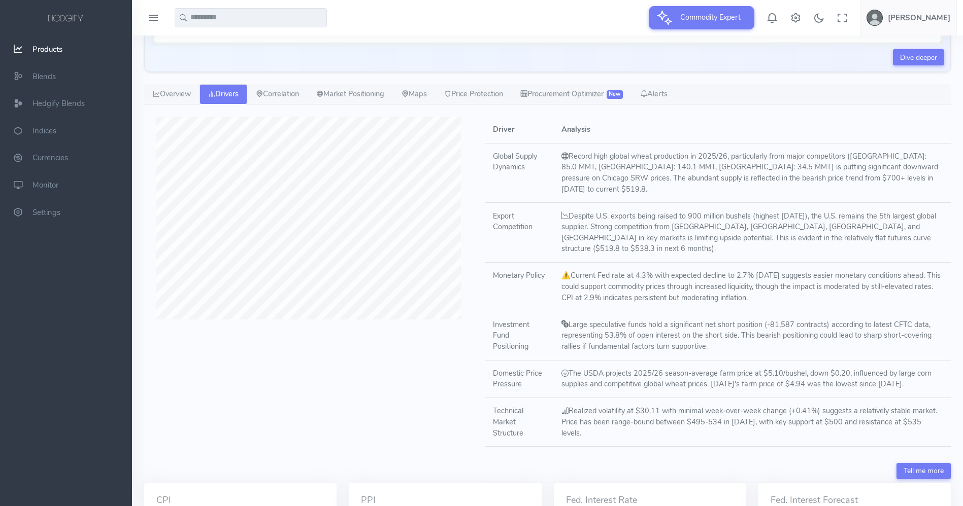
drag, startPoint x: 492, startPoint y: 127, endPoint x: 612, endPoint y: 427, distance: 323.6
click at [612, 427] on table "Driver Analysis Global Supply Dynamics Record high global wheat production in 2…" at bounding box center [717, 282] width 465 height 331
copy table "Driver Analysis Global Supply Dynamics Record high global wheat production in 2…"
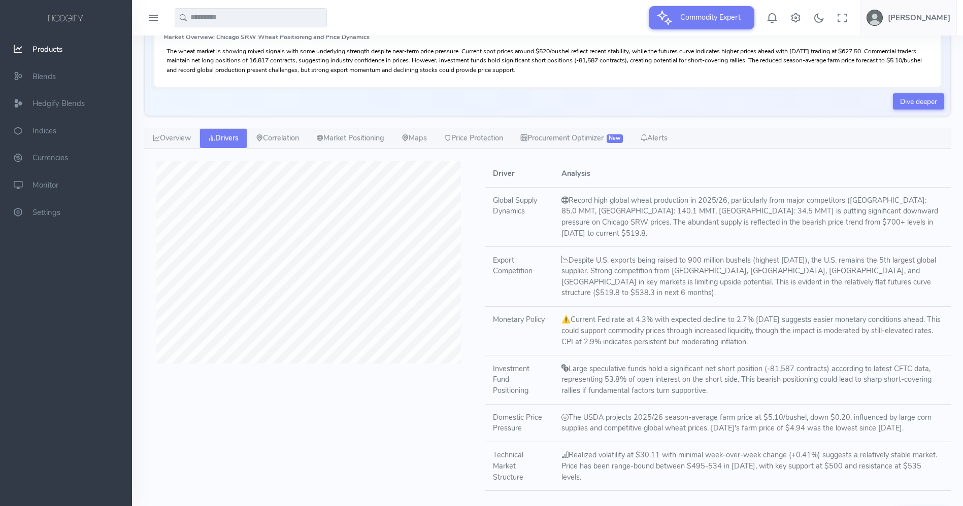
scroll to position [198, 0]
click at [155, 372] on div at bounding box center [308, 343] width 341 height 367
click at [288, 135] on link "Correlation" at bounding box center [277, 137] width 60 height 20
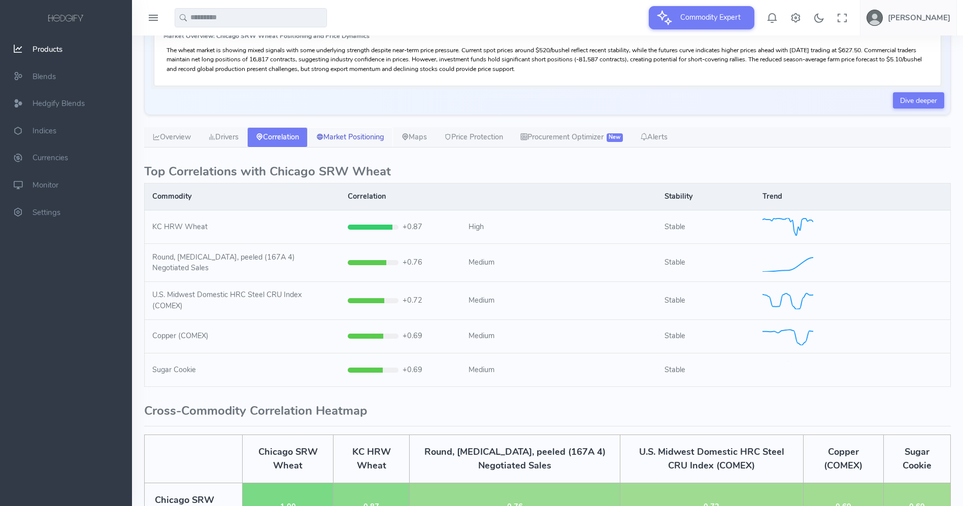
click at [374, 132] on link "Market Positioning" at bounding box center [350, 137] width 85 height 20
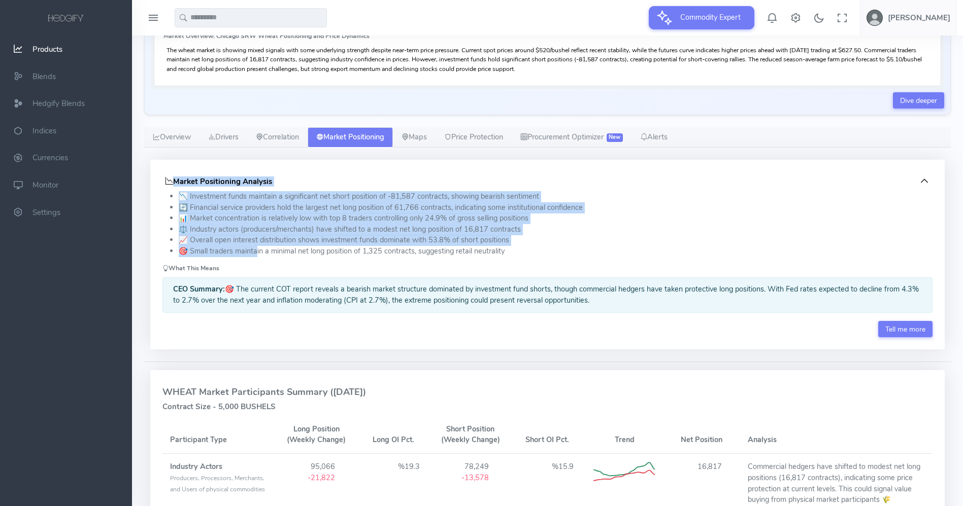
drag, startPoint x: 157, startPoint y: 176, endPoint x: 256, endPoint y: 254, distance: 126.2
click at [256, 254] on div "Market Positioning Analysis 📉 Investment funds maintain a significant net short…" at bounding box center [547, 255] width 794 height 190
click at [266, 227] on li "⚖️ Industry actors (producers/merchants) have shifted to a modest net long posi…" at bounding box center [556, 229] width 754 height 11
drag, startPoint x: 158, startPoint y: 175, endPoint x: 510, endPoint y: 254, distance: 361.0
click at [510, 254] on div "Market Positioning Analysis 📉 Investment funds maintain a significant net short…" at bounding box center [547, 255] width 794 height 190
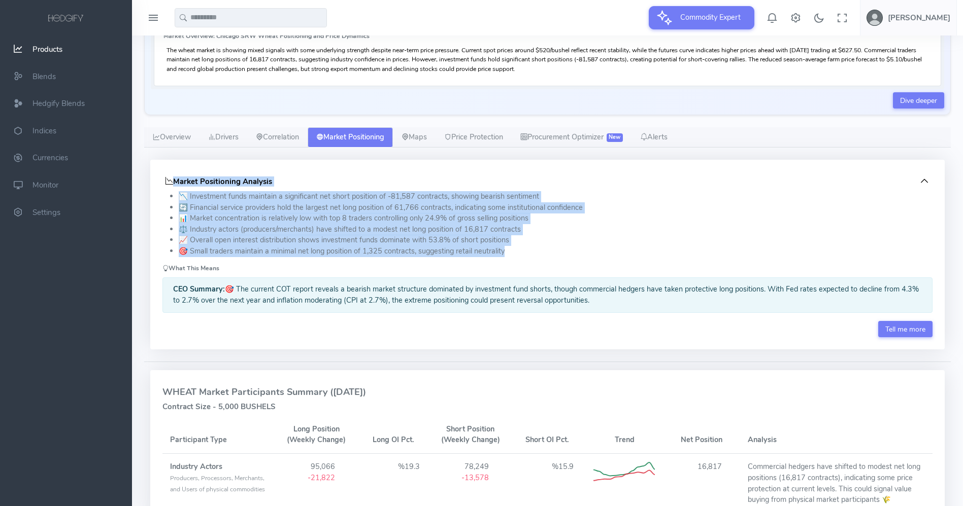
copy div "Market Positioning Analysis 📉 Investment funds maintain a significant net short…"
click at [195, 136] on link "Overview" at bounding box center [171, 137] width 55 height 20
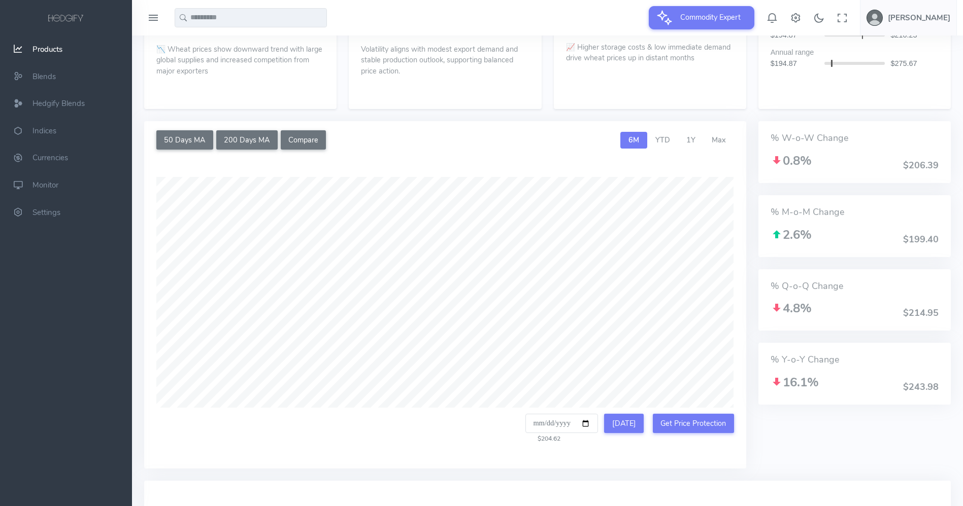
scroll to position [423, 0]
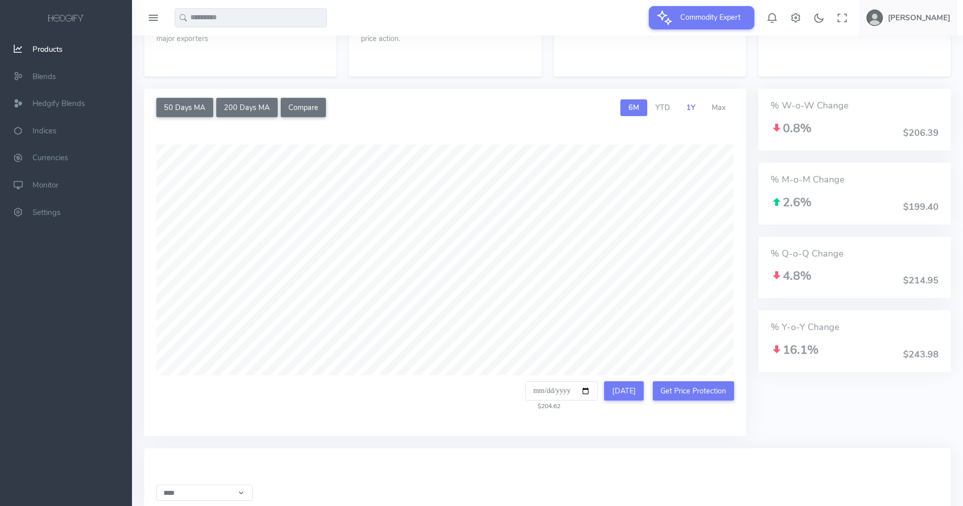
click at [693, 110] on span "1Y" at bounding box center [690, 108] width 9 height 10
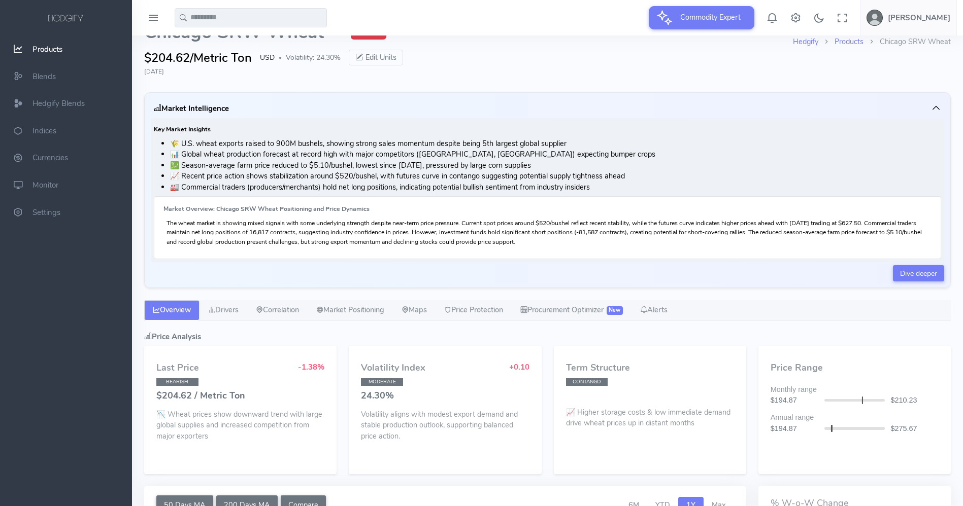
scroll to position [24, 0]
click at [298, 19] on input "text" at bounding box center [251, 17] width 152 height 19
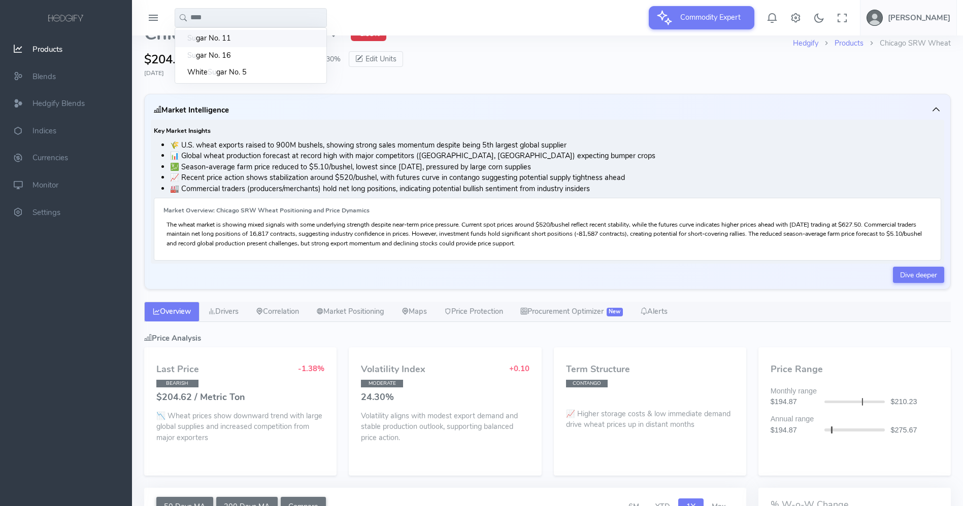
click at [224, 37] on span "gar No. 11" at bounding box center [213, 38] width 35 height 11
type input "**********"
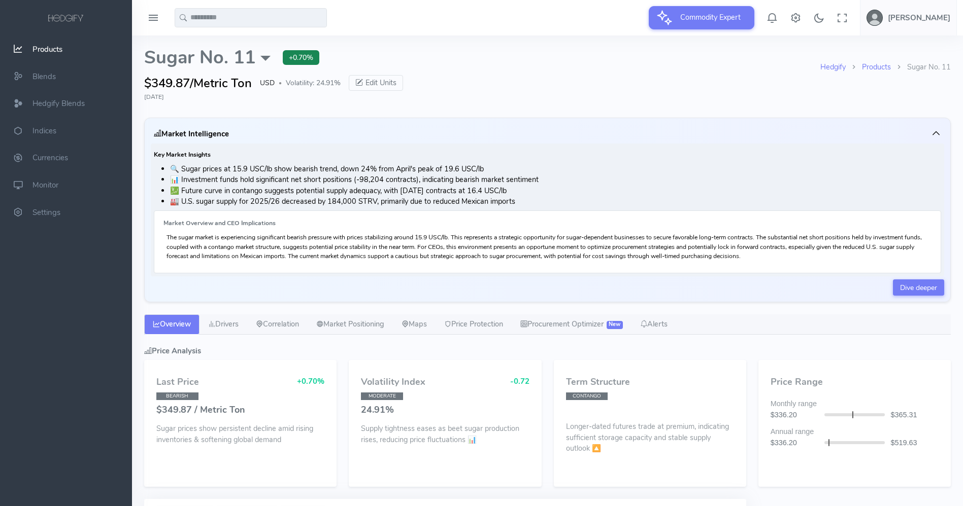
select select "****"
type input "**********"
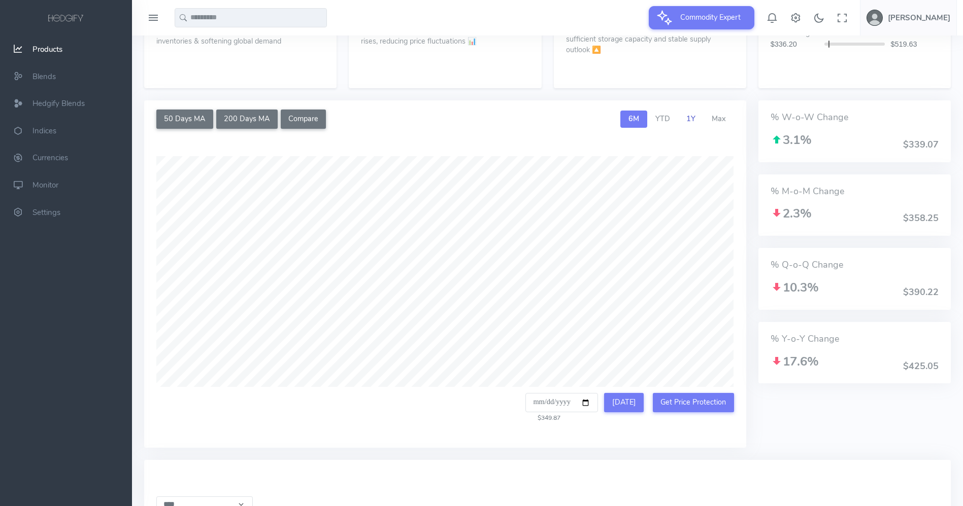
scroll to position [396, 0]
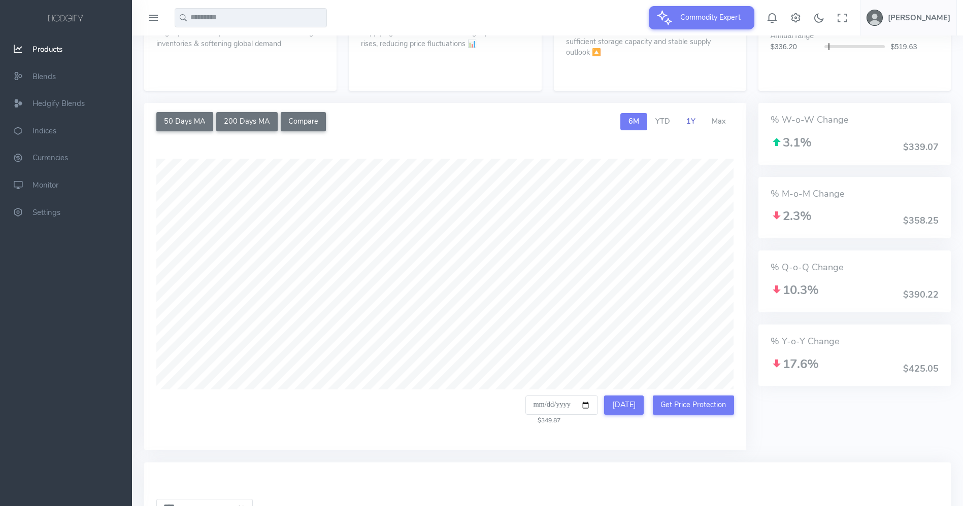
click at [692, 124] on span "1Y" at bounding box center [690, 121] width 9 height 10
click at [270, 17] on input "text" at bounding box center [251, 17] width 152 height 19
click at [208, 35] on span "coa (US)" at bounding box center [243, 38] width 94 height 11
type input "**********"
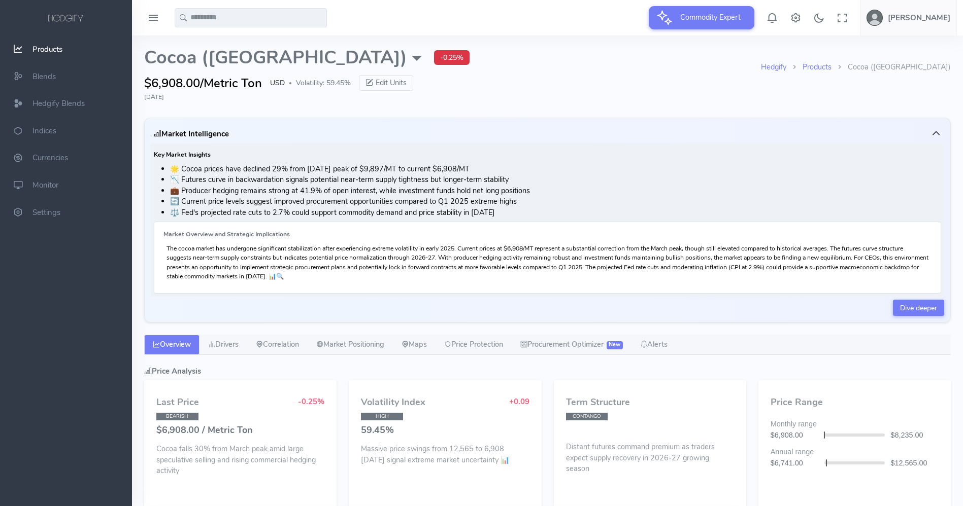
select select "****"
type input "**********"
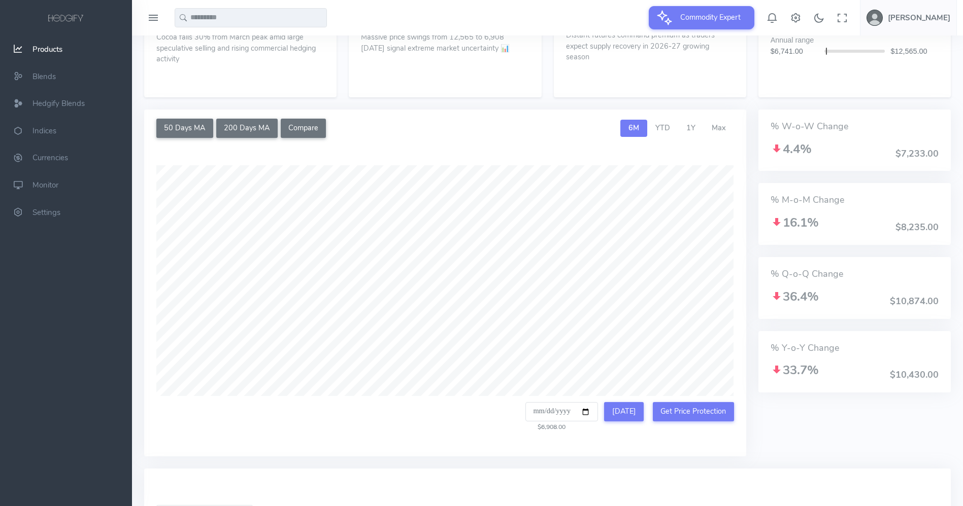
click at [963, 260] on html "**********" at bounding box center [481, 231] width 963 height 1286
click at [690, 125] on span "1Y" at bounding box center [690, 128] width 9 height 10
click at [276, 16] on input "text" at bounding box center [251, 17] width 152 height 19
click at [206, 36] on span "lm Oil" at bounding box center [205, 38] width 18 height 11
type input "********"
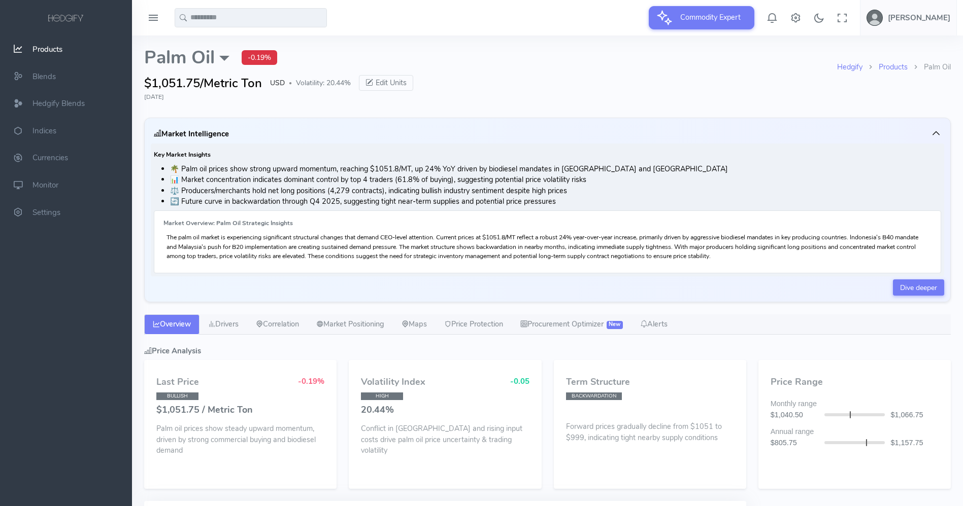
select select "****"
type input "**********"
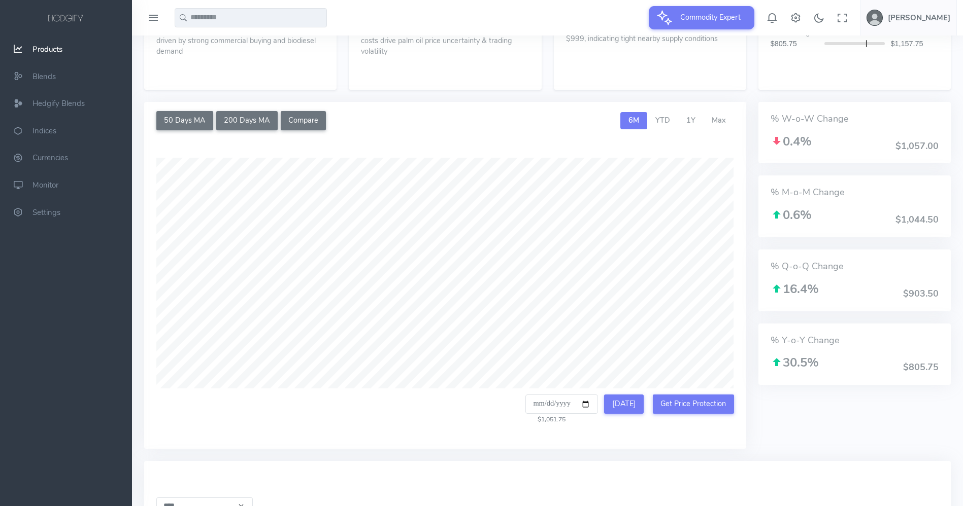
scroll to position [457, 0]
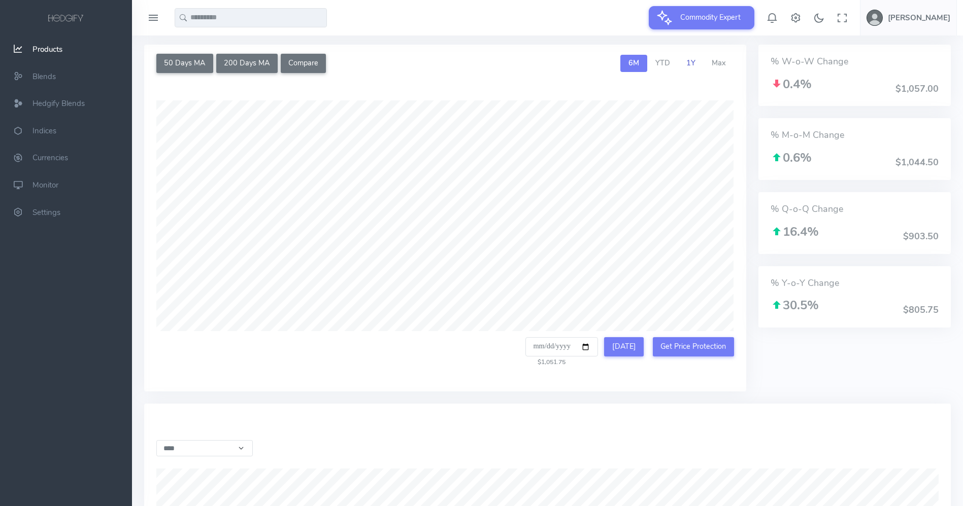
click at [686, 66] on link "1Y" at bounding box center [690, 63] width 25 height 17
